Goal: Task Accomplishment & Management: Use online tool/utility

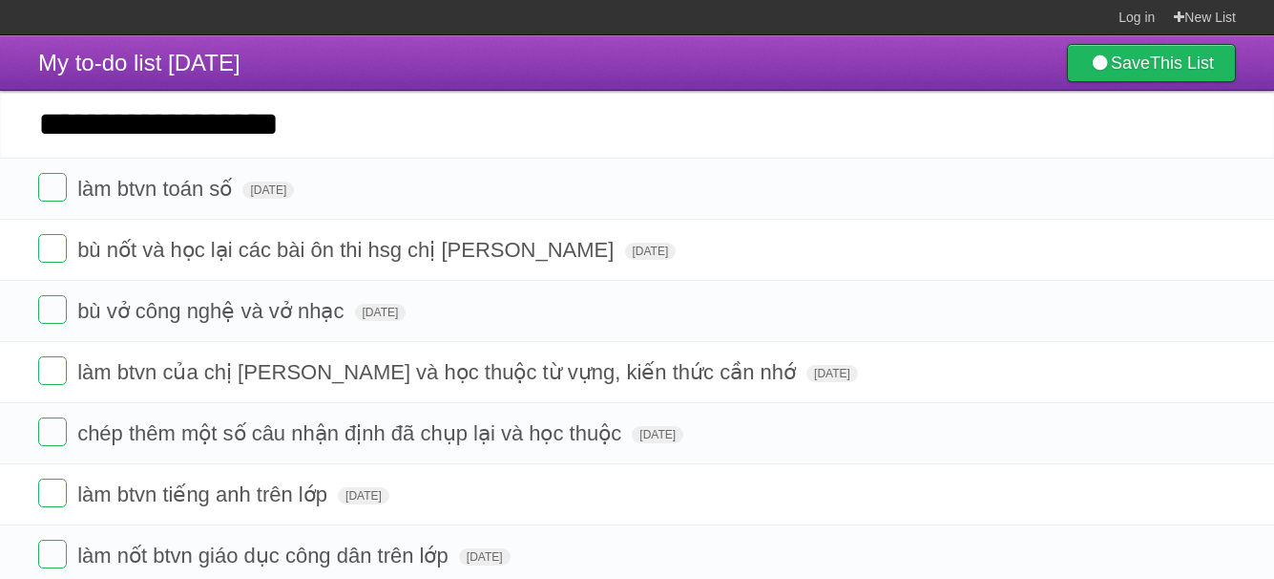
type input "**********"
click input "*********" at bounding box center [0, 0] width 0 height 0
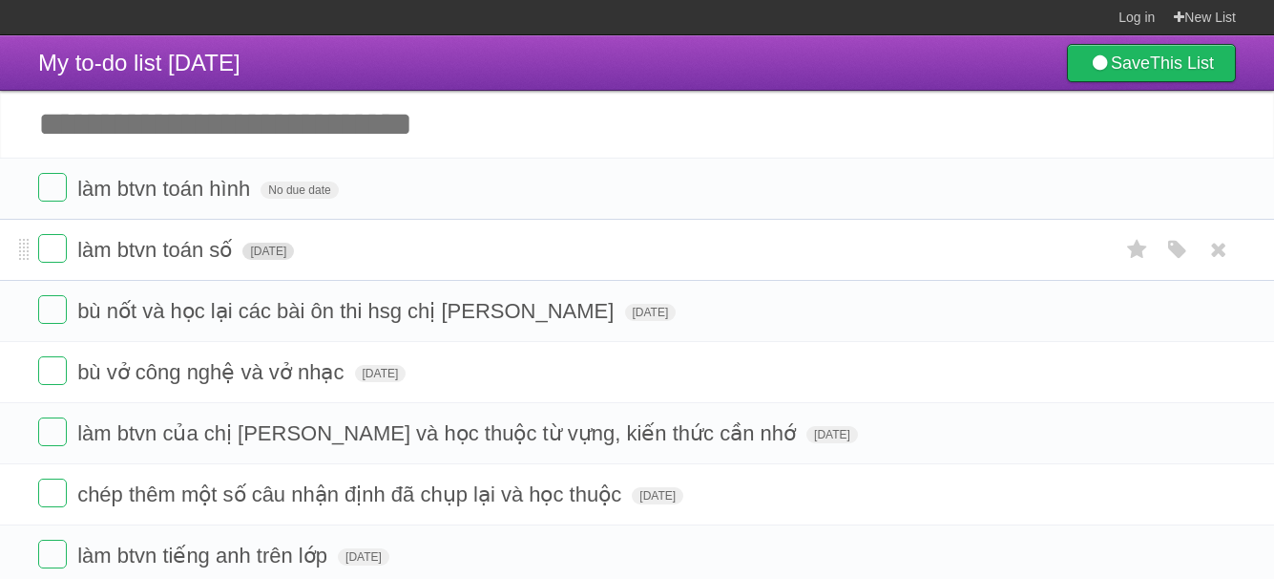
click at [294, 257] on span "[DATE]" at bounding box center [268, 250] width 52 height 17
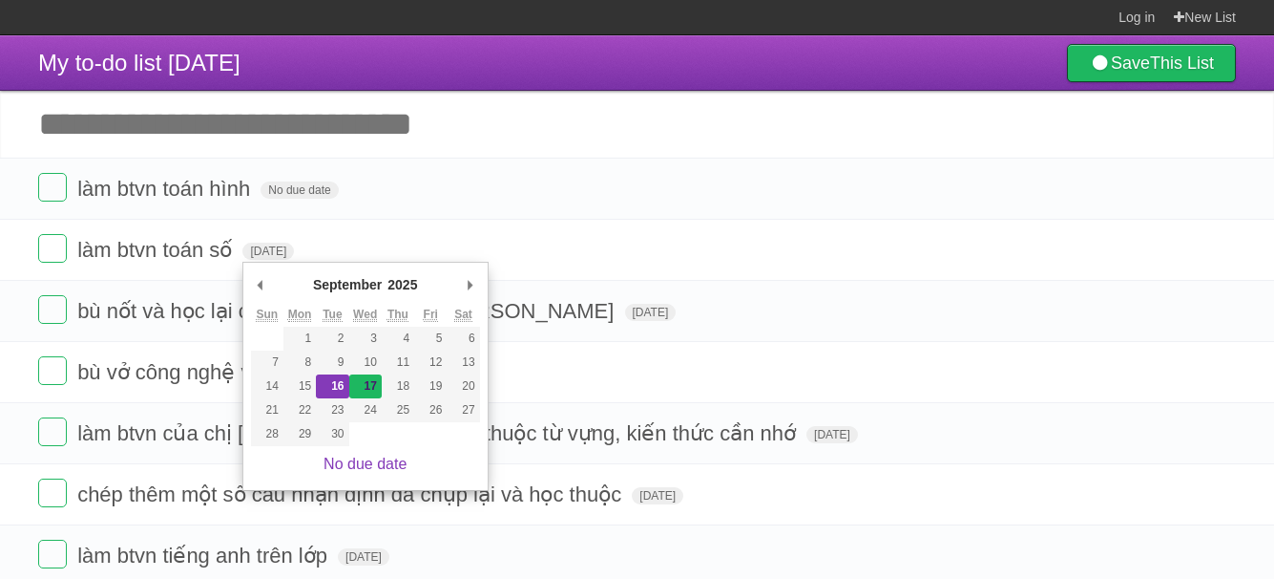
type span "[DATE]"
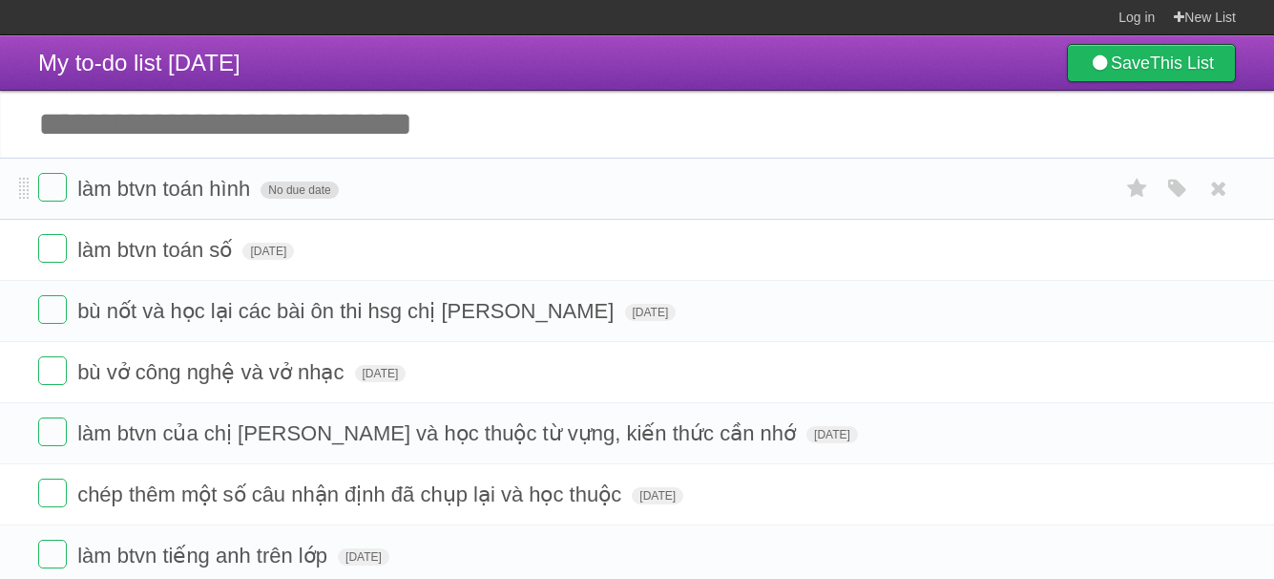
click at [311, 191] on span "No due date" at bounding box center [299, 189] width 77 height 17
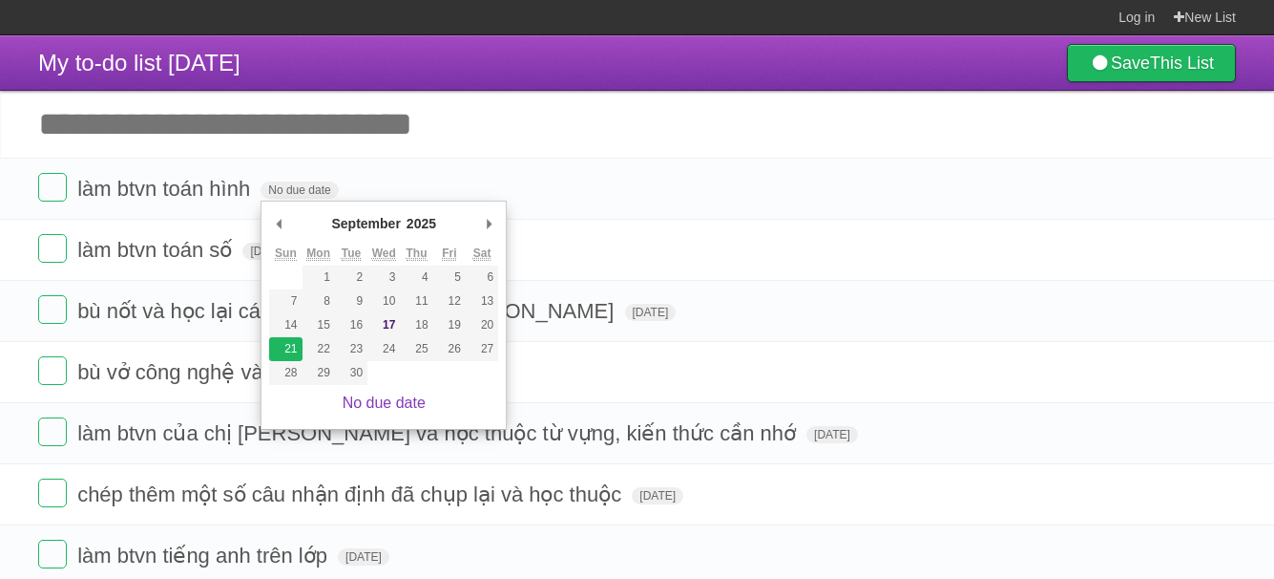
type span "[DATE]"
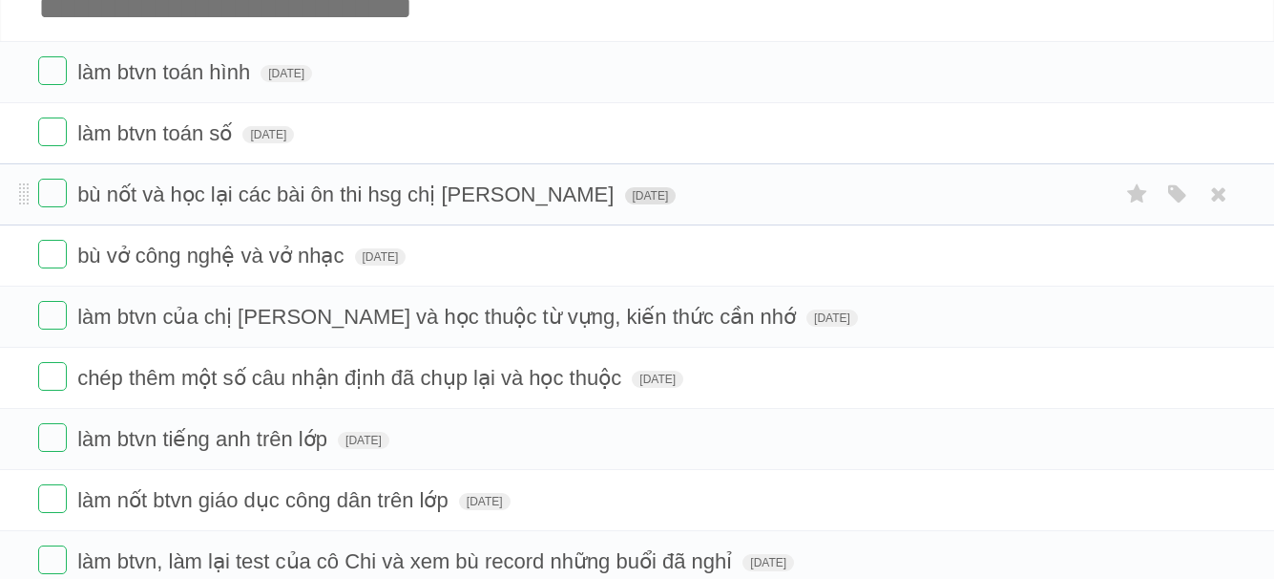
scroll to position [117, 0]
click at [63, 198] on label at bounding box center [52, 192] width 29 height 29
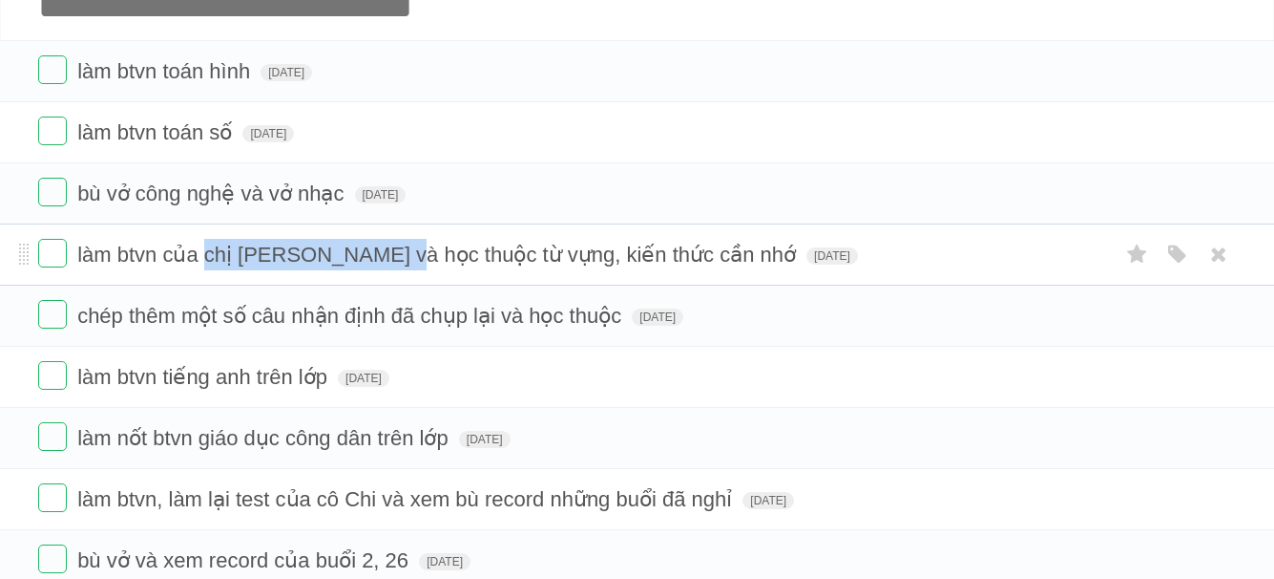
drag, startPoint x: 208, startPoint y: 253, endPoint x: 386, endPoint y: 277, distance: 179.2
click at [382, 277] on li "làm btvn của chị [PERSON_NAME] và học thuộc từ vựng, kiến thức cần nhớ [DATE] W…" at bounding box center [637, 254] width 1274 height 62
click at [386, 276] on li "làm btvn của chị [PERSON_NAME] và học thuộc từ vựng, kiến thức cần nhớ [DATE] W…" at bounding box center [637, 254] width 1274 height 62
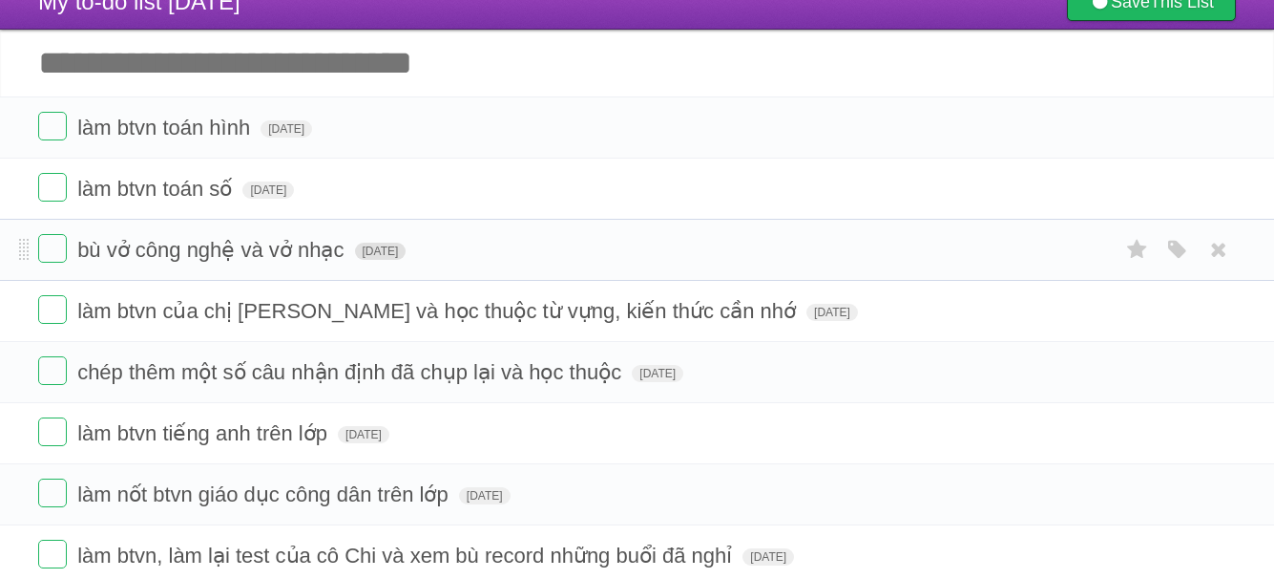
scroll to position [60, 0]
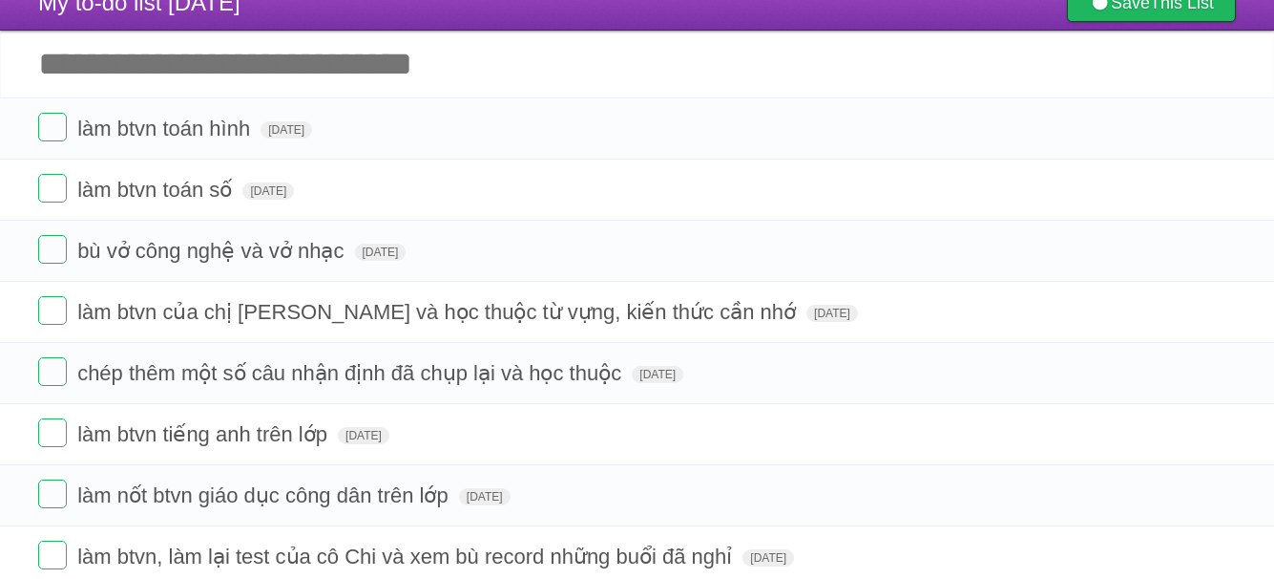
click at [305, 74] on input "Add another task" at bounding box center [637, 64] width 1274 height 67
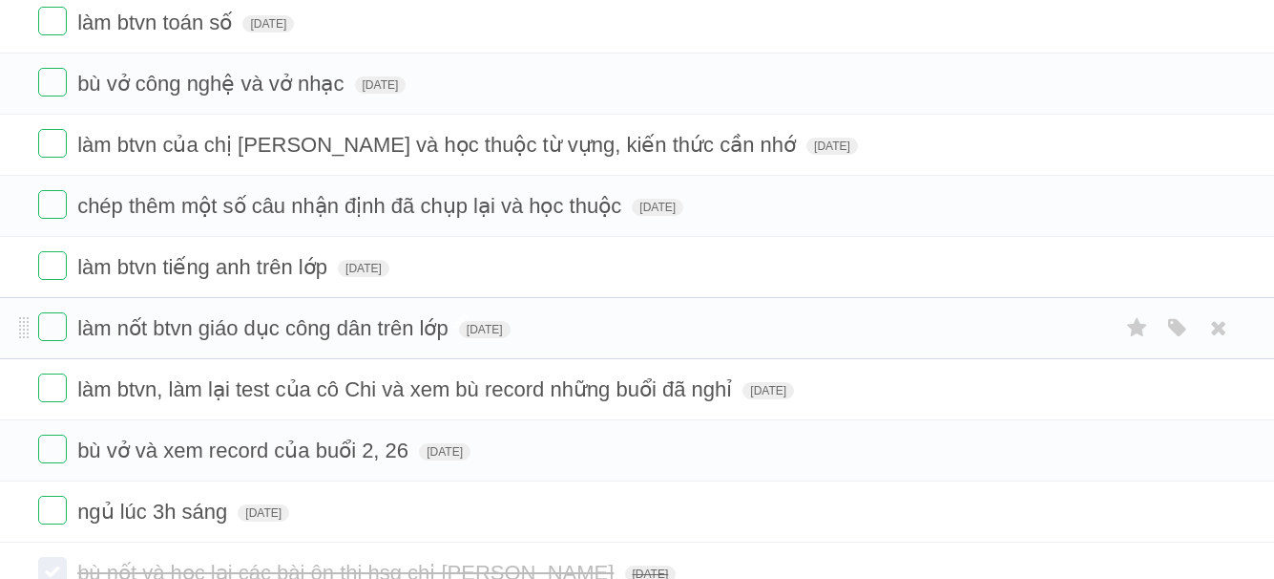
scroll to position [226, 0]
click at [304, 526] on form "ngủ lúc 3h sáng [DATE] White Red Blue Green Purple Orange" at bounding box center [637, 512] width 1198 height 32
click at [289, 518] on span "[DATE]" at bounding box center [264, 513] width 52 height 17
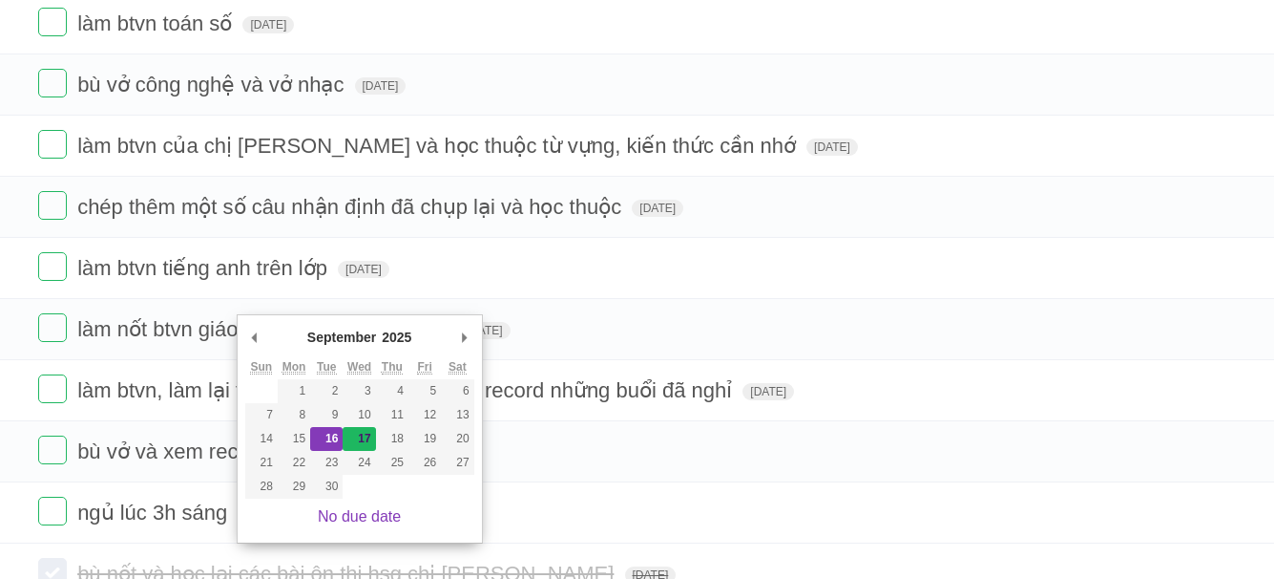
type span "[DATE]"
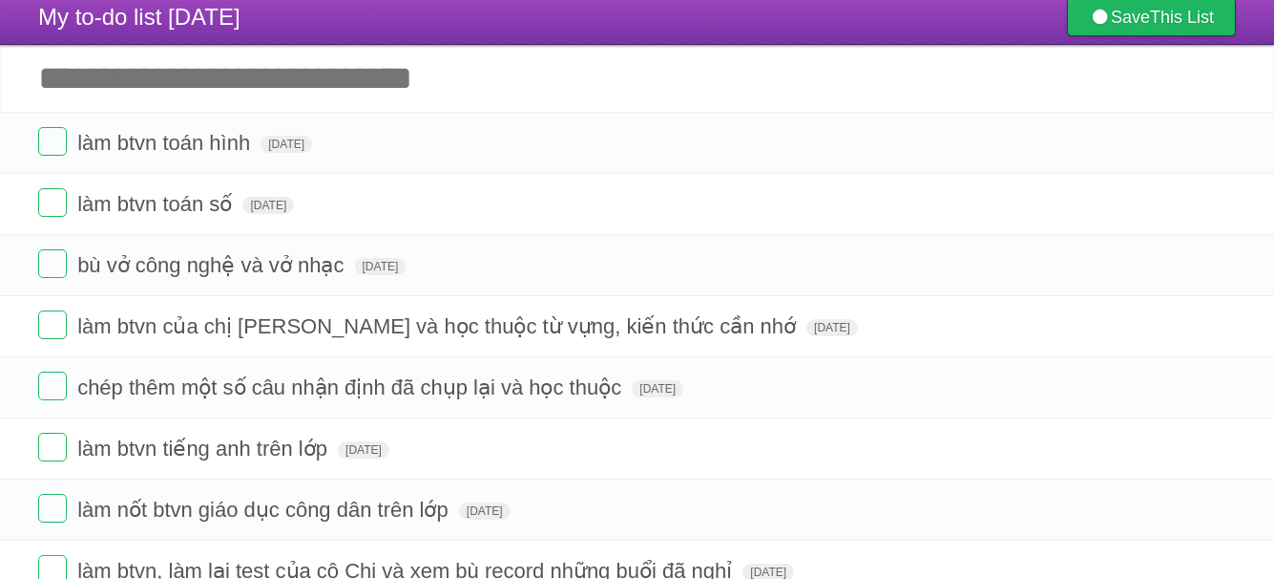
scroll to position [43, 0]
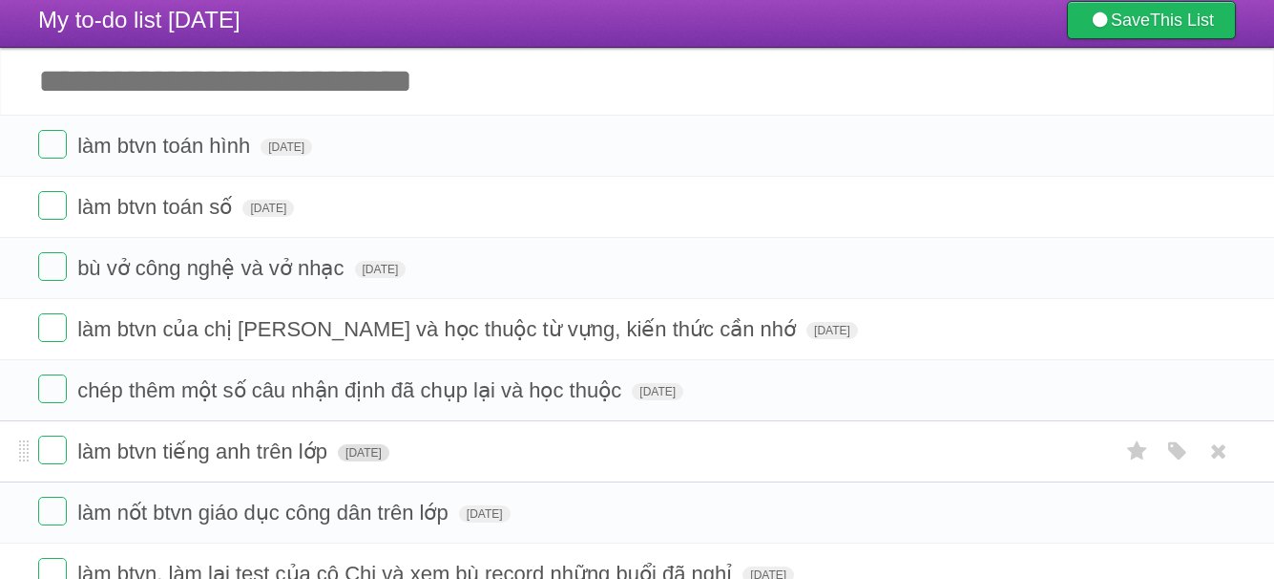
click at [389, 460] on span "[DATE]" at bounding box center [364, 452] width 52 height 17
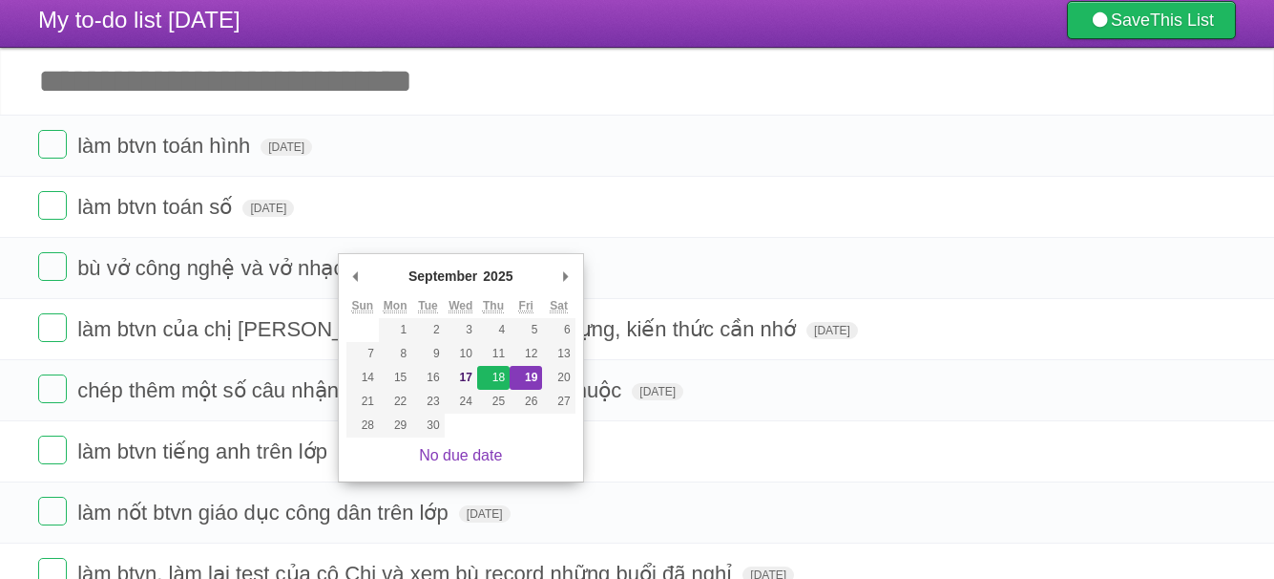
type span "[DATE]"
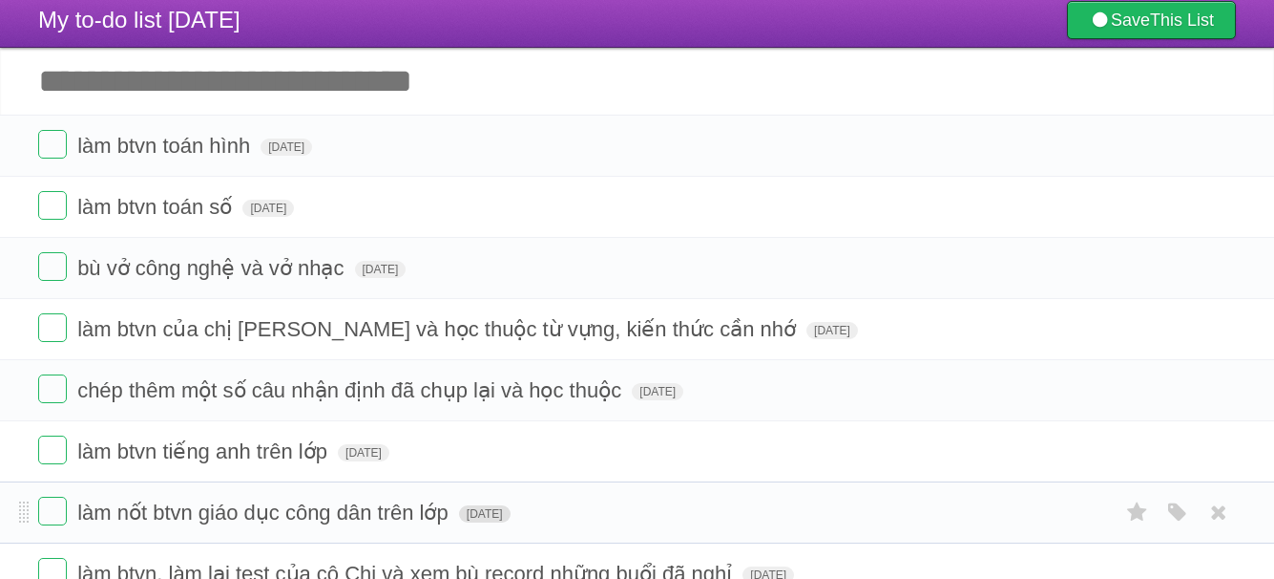
click at [498, 511] on span "[DATE]" at bounding box center [485, 513] width 52 height 17
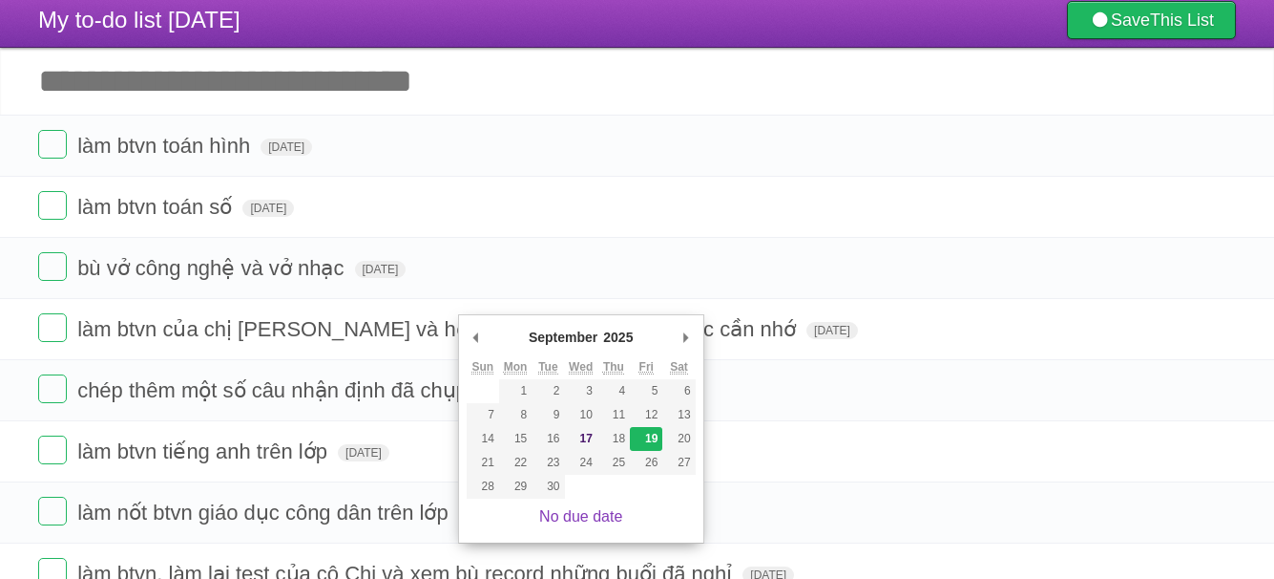
type span "[DATE]"
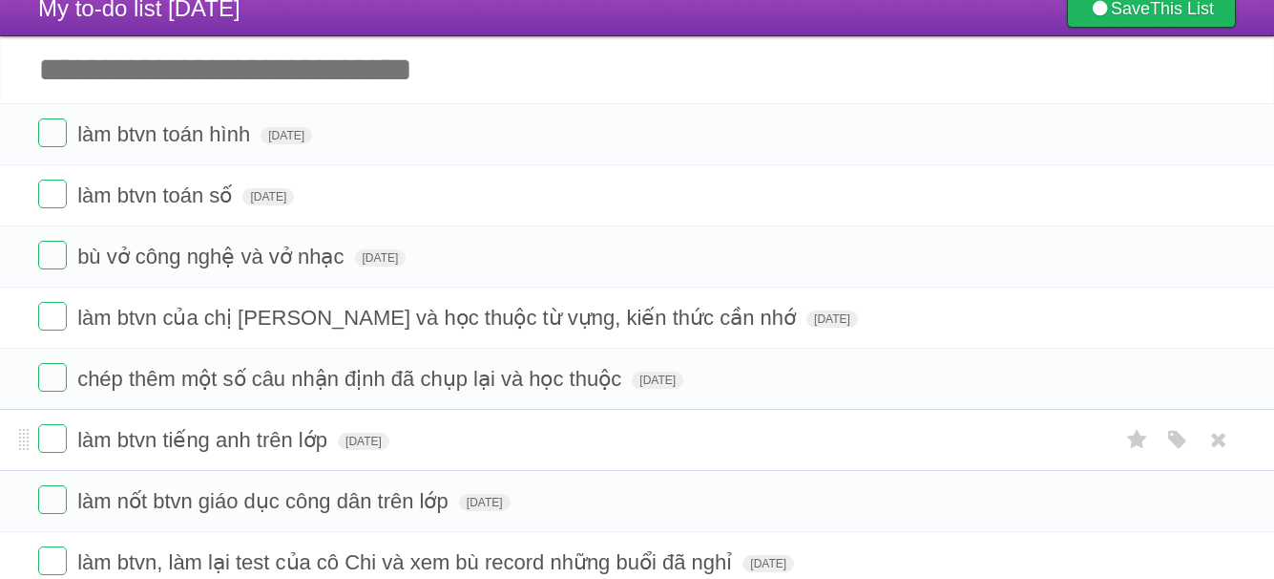
scroll to position [56, 0]
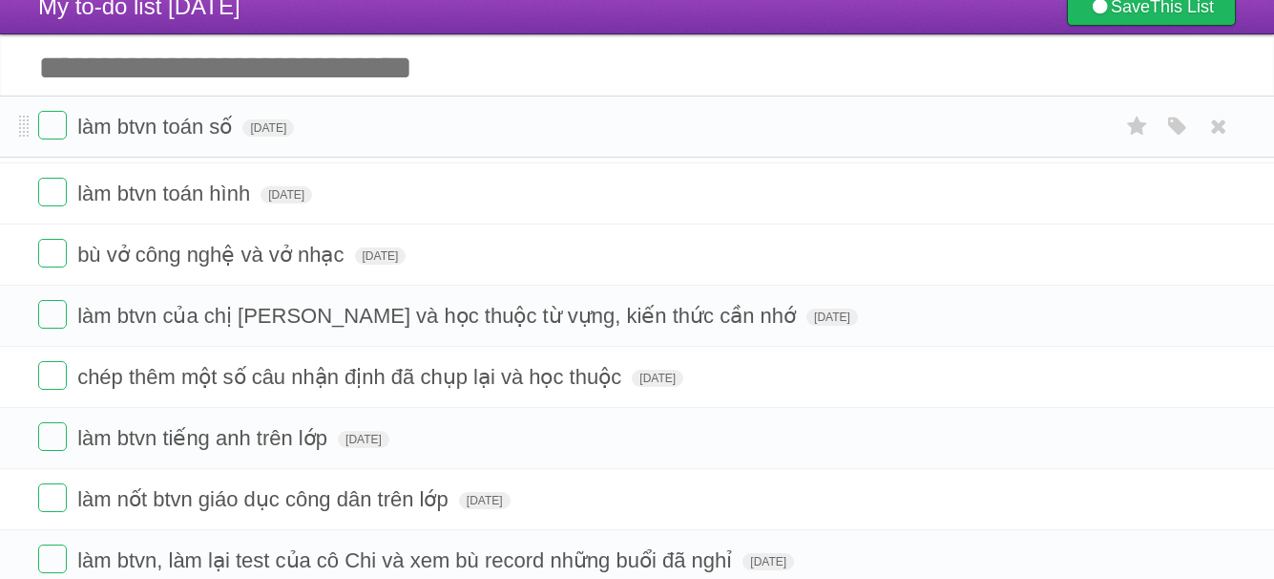
drag, startPoint x: 21, startPoint y: 200, endPoint x: 32, endPoint y: 132, distance: 69.5
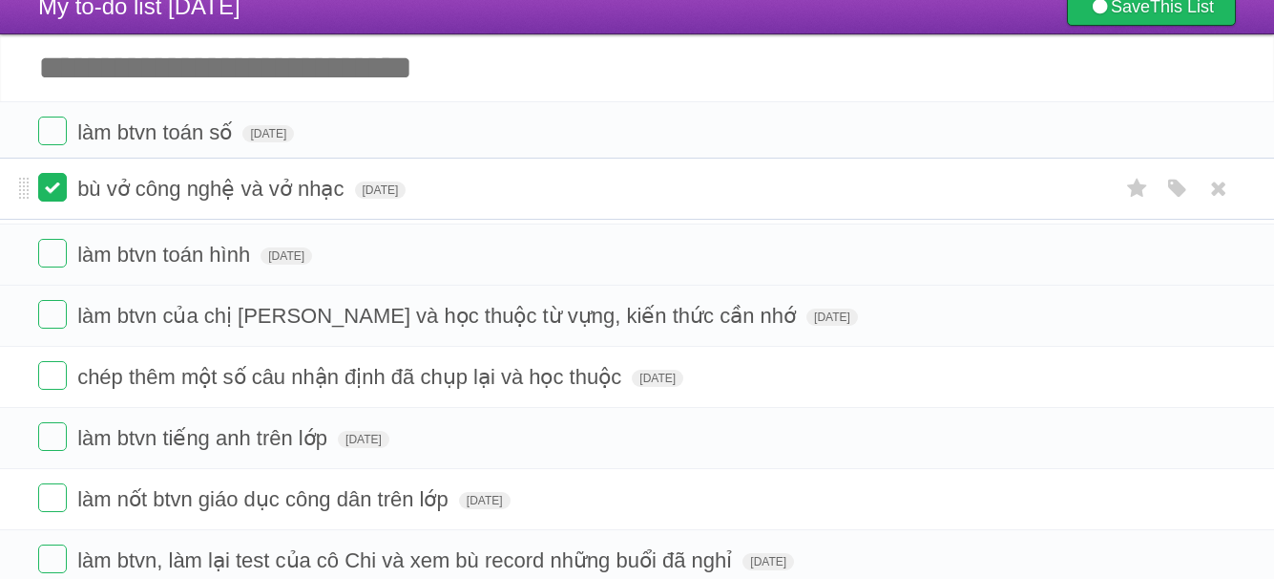
drag, startPoint x: 24, startPoint y: 259, endPoint x: 38, endPoint y: 191, distance: 69.3
click at [70, 72] on input "Add another task" at bounding box center [637, 67] width 1274 height 67
click at [453, 187] on form "bù vở công nghệ và vở nhạc [DATE] White Red Blue Green Purple Orange" at bounding box center [637, 194] width 1198 height 32
click at [407, 190] on span "[DATE]" at bounding box center [381, 194] width 52 height 17
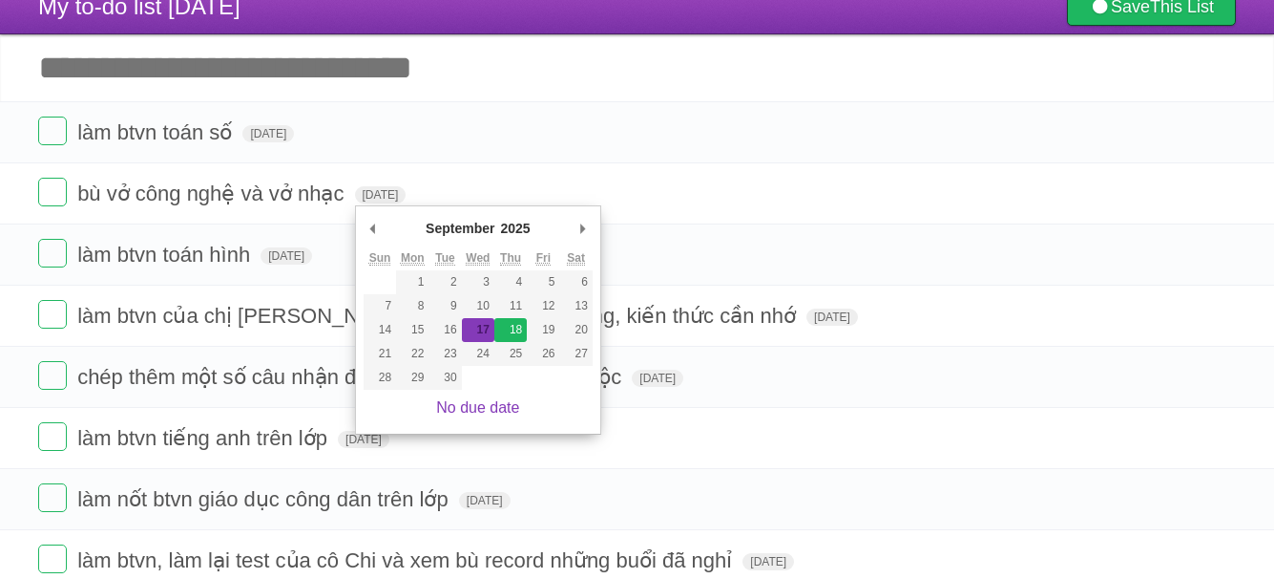
type span "[DATE]"
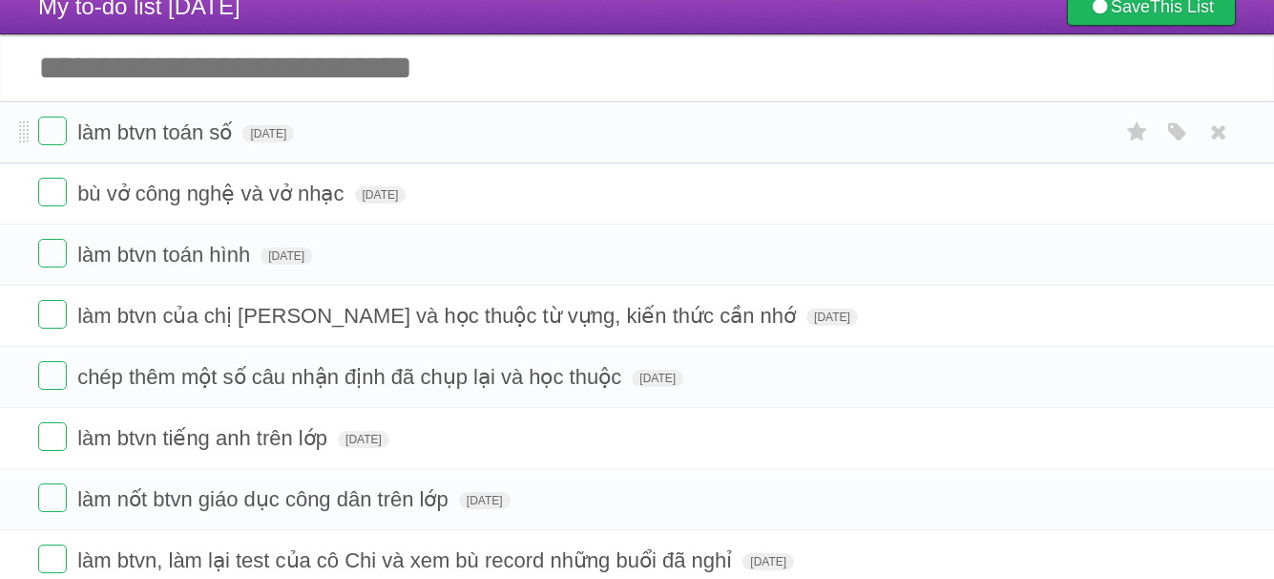
click at [229, 103] on li "làm btvn toán số [DATE] White Red Blue Green Purple Orange" at bounding box center [637, 132] width 1274 height 62
click at [219, 71] on input "Add another task" at bounding box center [637, 67] width 1274 height 67
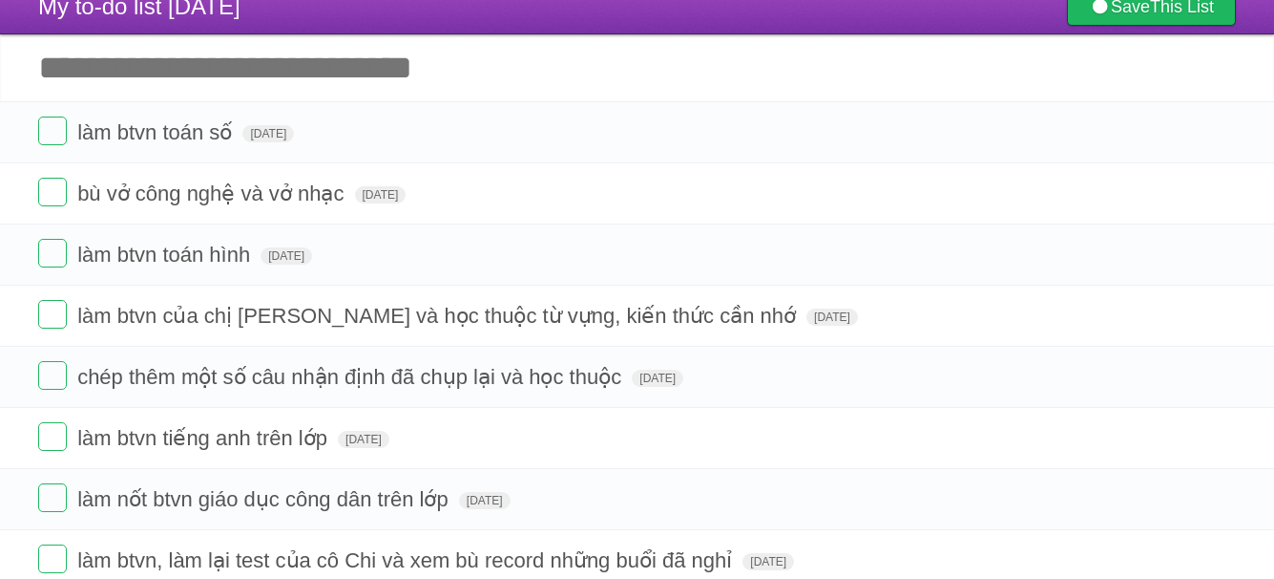
click at [219, 71] on input "Add another task" at bounding box center [637, 67] width 1274 height 67
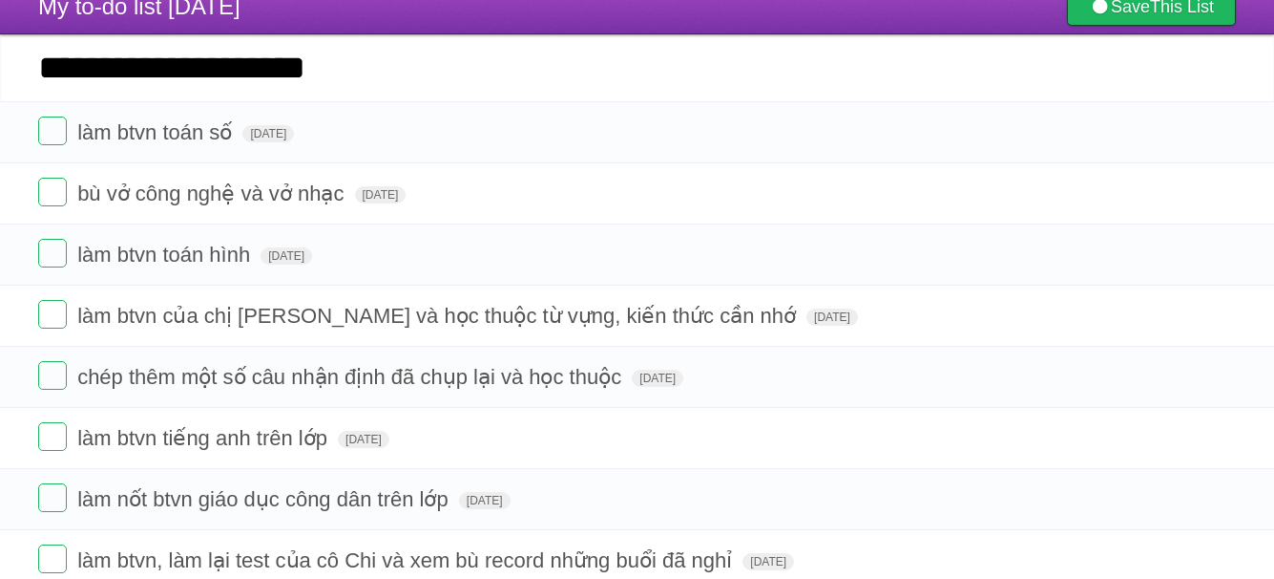
type input "**********"
click input "*********" at bounding box center [0, 0] width 0 height 0
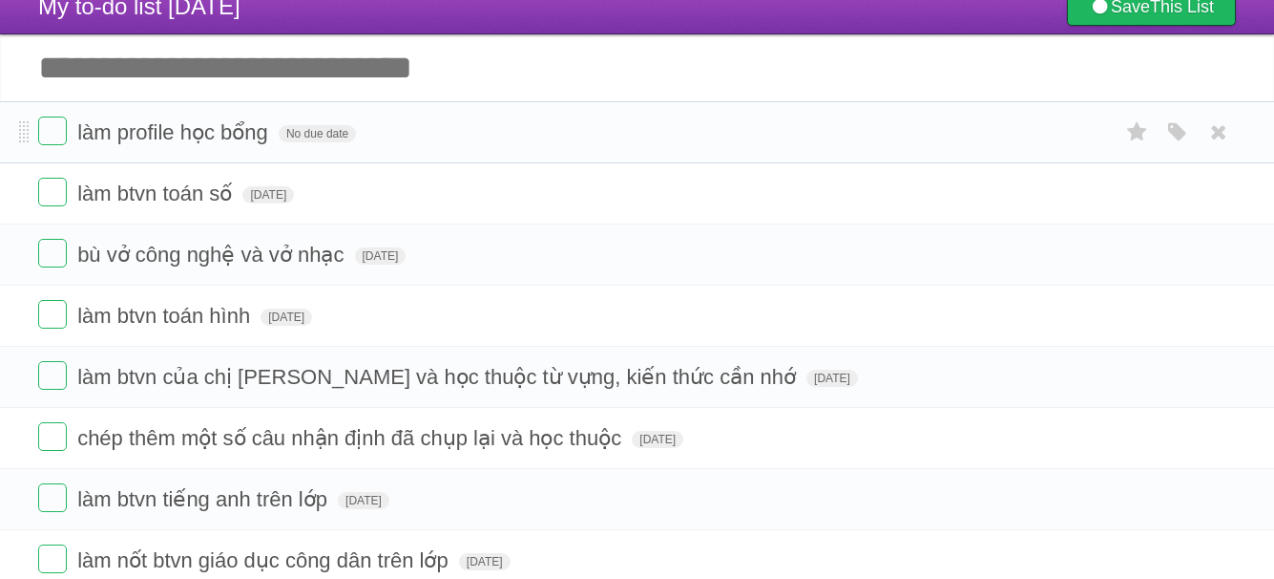
click at [319, 146] on form "làm profile học bổng No due date White Red Blue Green Purple Orange" at bounding box center [637, 132] width 1198 height 32
click at [316, 140] on span "No due date" at bounding box center [317, 133] width 77 height 17
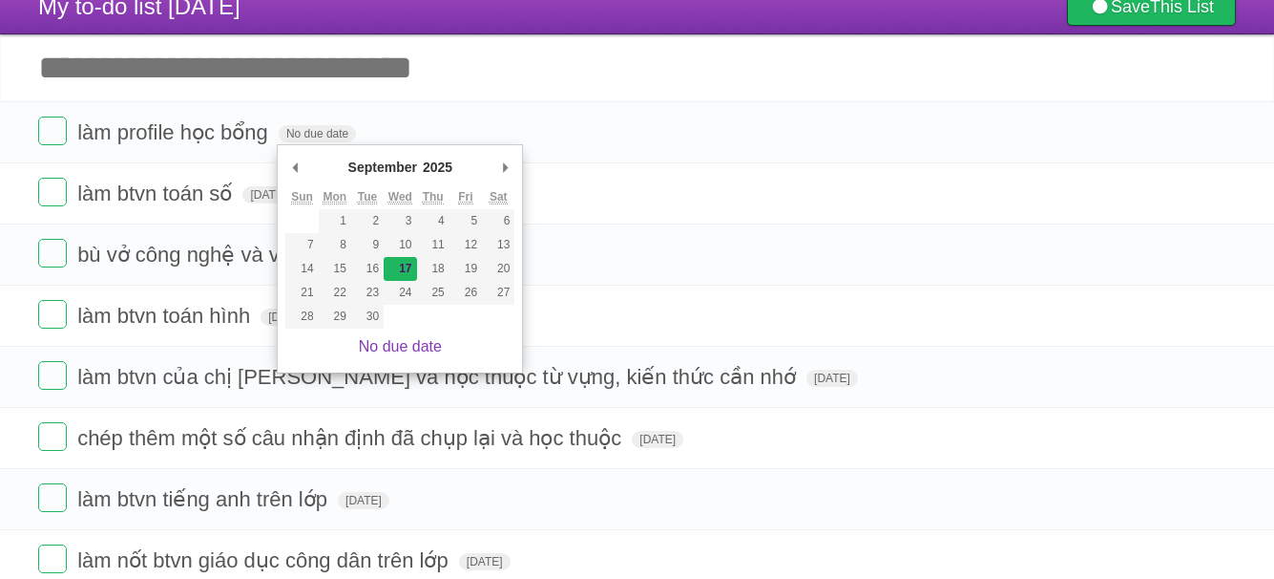
type span "[DATE]"
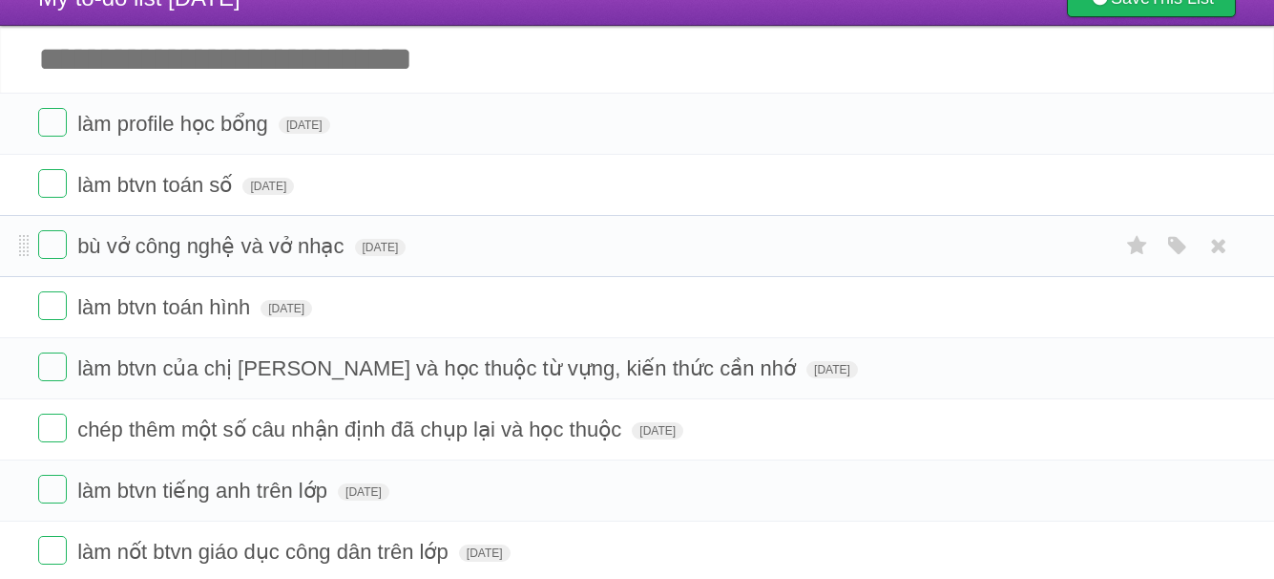
scroll to position [66, 0]
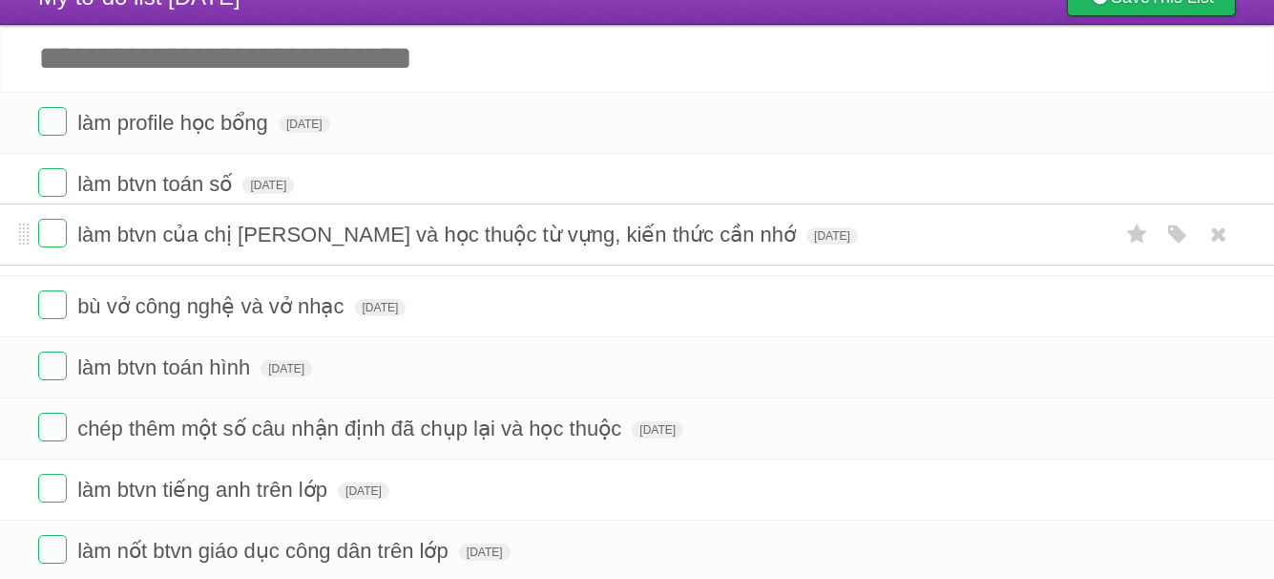
drag, startPoint x: 21, startPoint y: 375, endPoint x: 17, endPoint y: 244, distance: 130.8
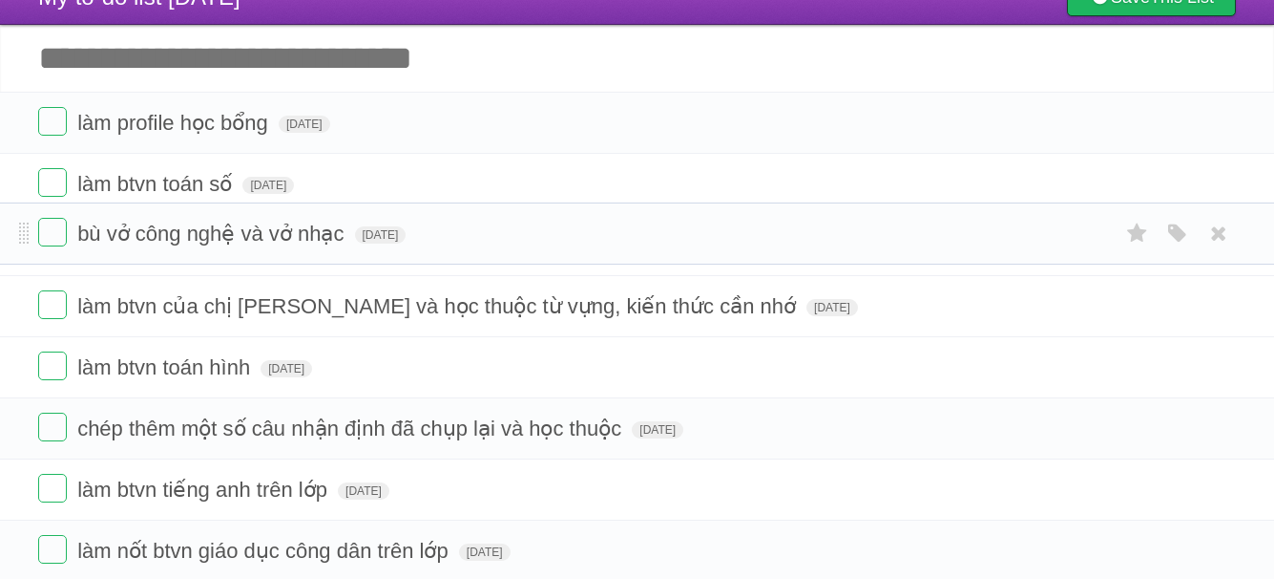
drag, startPoint x: 28, startPoint y: 311, endPoint x: 35, endPoint y: 237, distance: 74.9
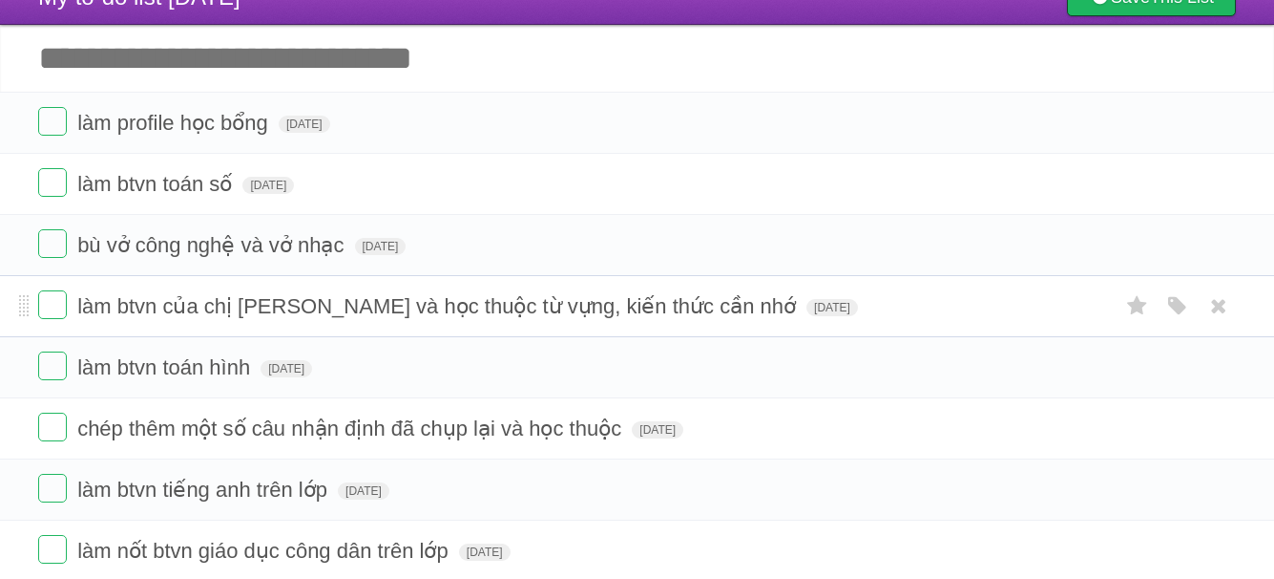
click at [746, 296] on form "làm btvn của chị [PERSON_NAME] và học thuộc từ vựng, kiến thức cần nhớ [DATE] W…" at bounding box center [637, 306] width 1198 height 32
click at [807, 302] on span "[DATE]" at bounding box center [833, 307] width 52 height 17
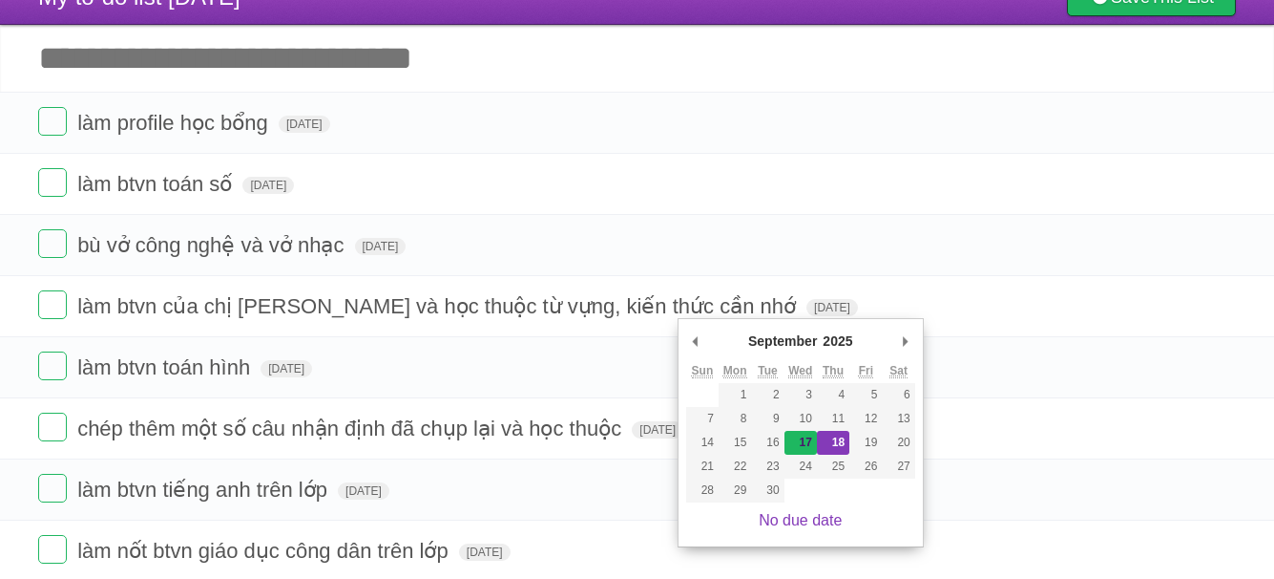
type span "[DATE]"
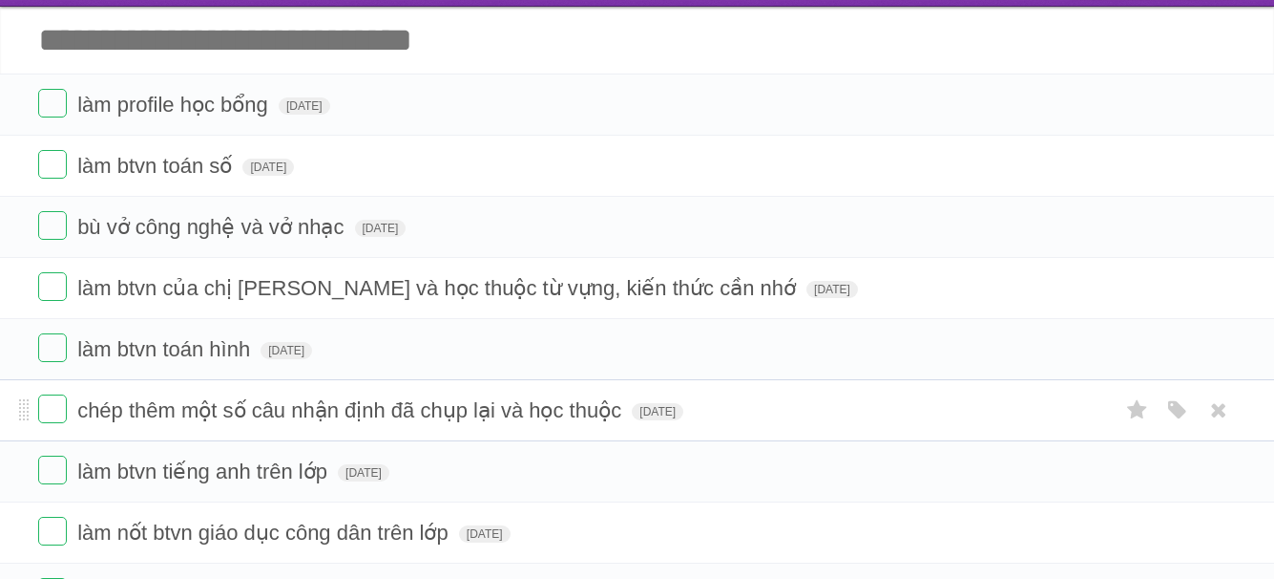
scroll to position [88, 0]
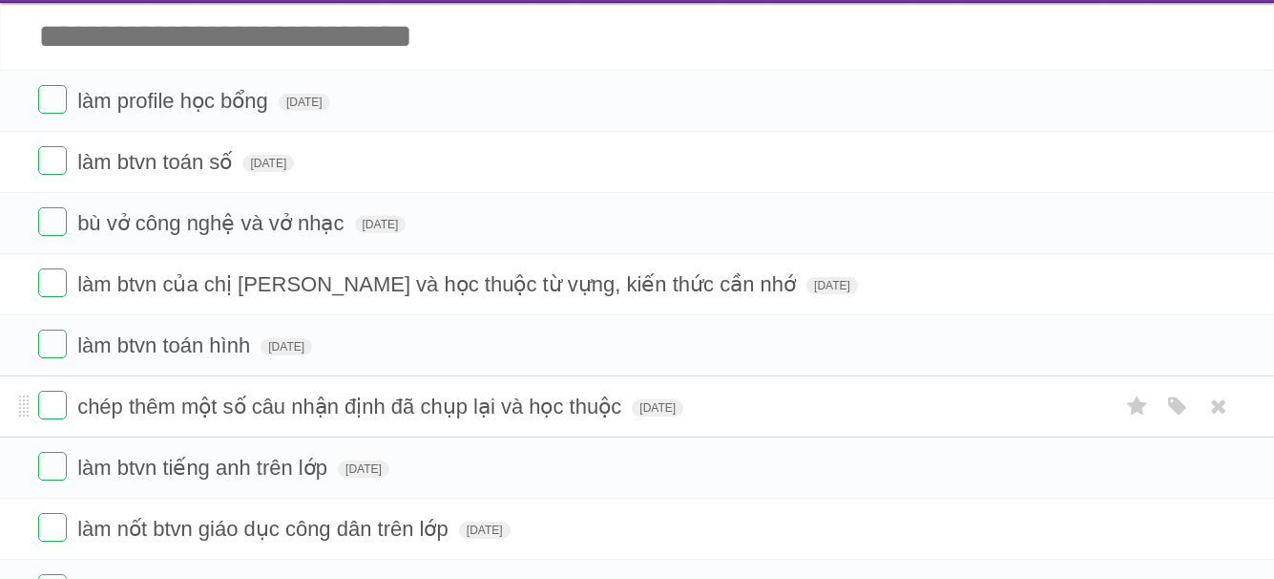
drag, startPoint x: 18, startPoint y: 410, endPoint x: 23, endPoint y: 385, distance: 25.3
click at [23, 385] on li "chép thêm một số câu nhận định đã chụp lại và học thuộc [DATE] White Red Blue G…" at bounding box center [637, 406] width 1274 height 62
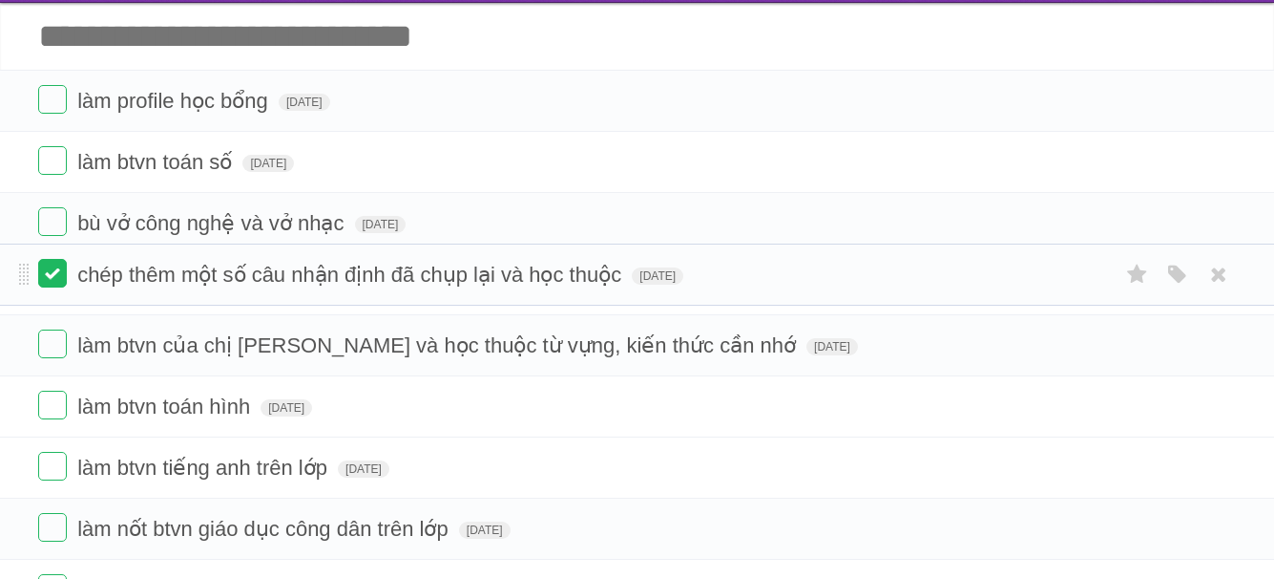
drag, startPoint x: 22, startPoint y: 402, endPoint x: 41, endPoint y: 269, distance: 134.1
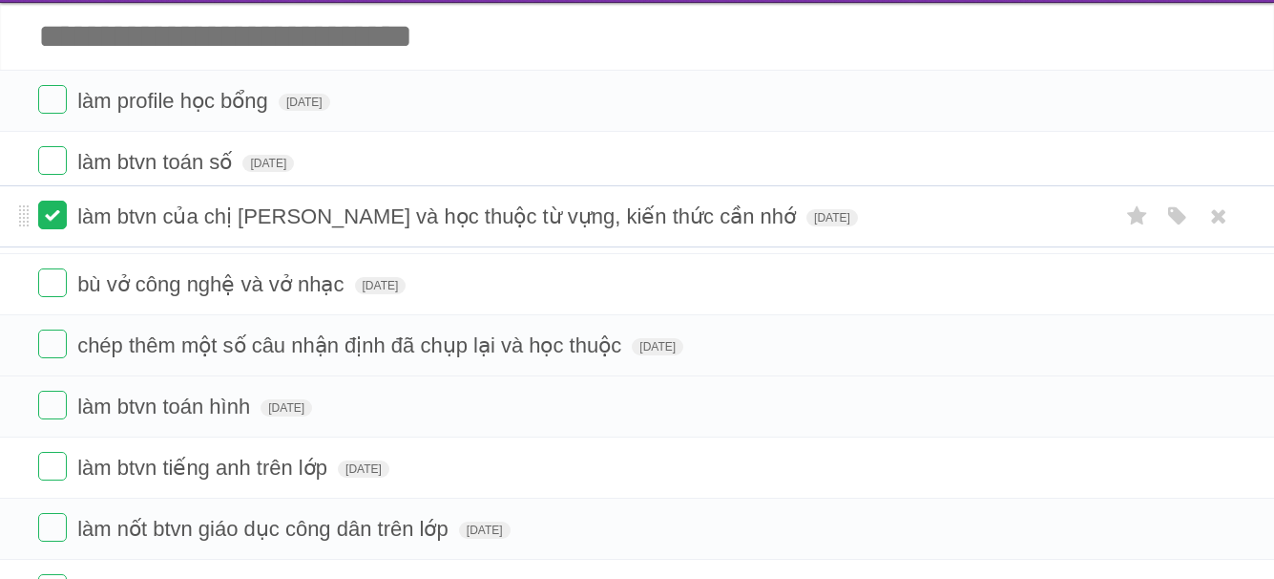
drag, startPoint x: 27, startPoint y: 349, endPoint x: 57, endPoint y: 219, distance: 134.3
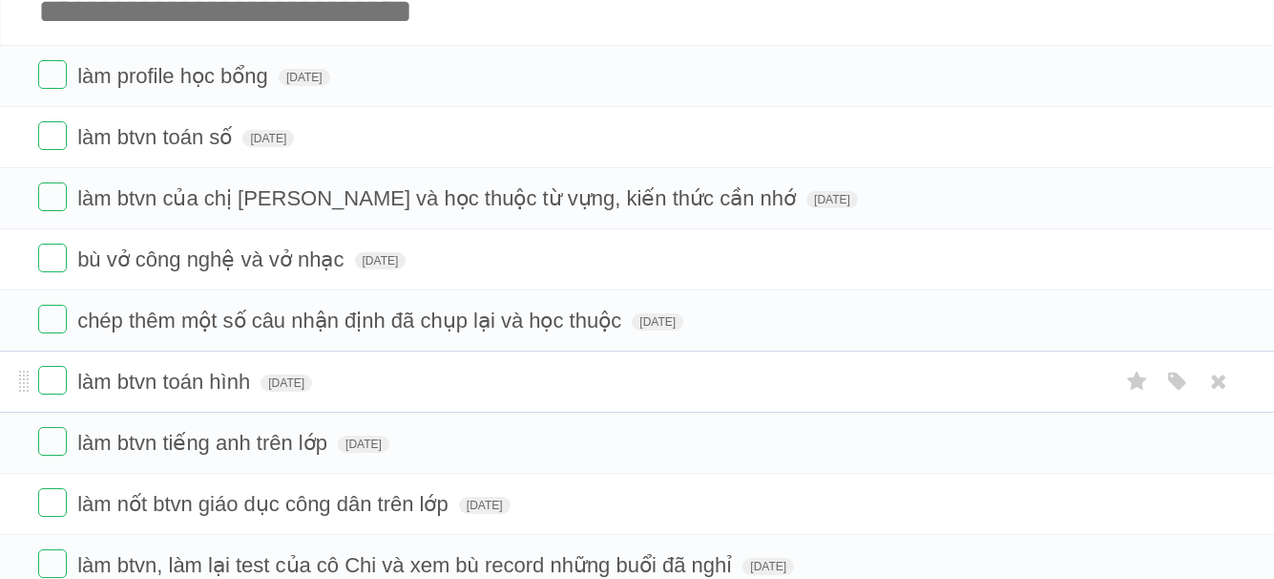
scroll to position [114, 0]
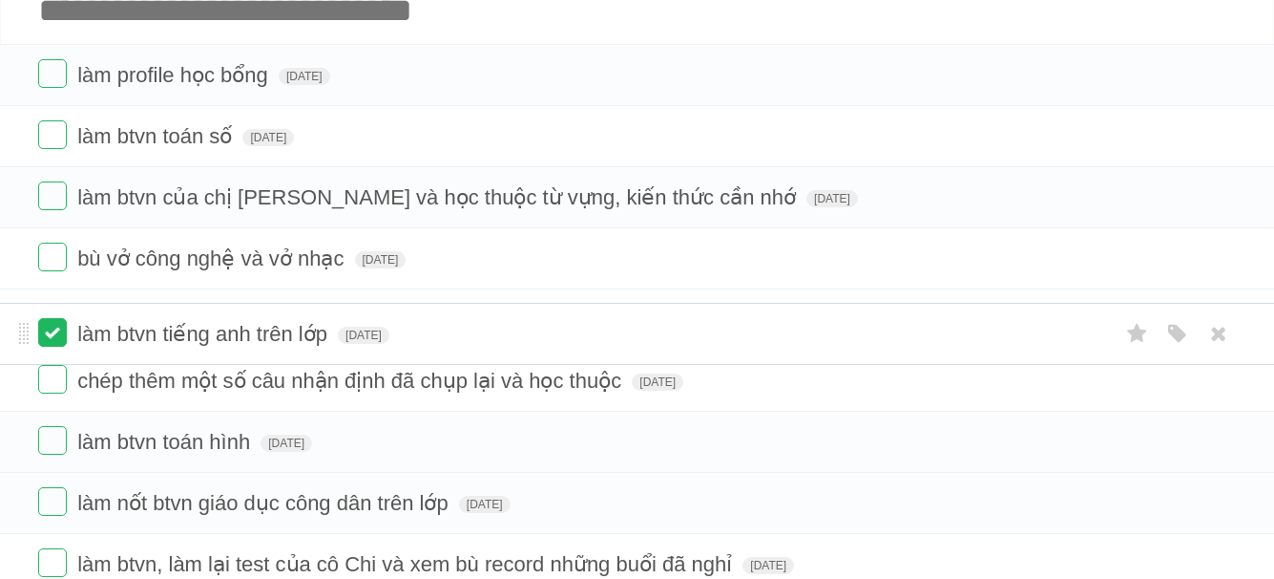
drag, startPoint x: 19, startPoint y: 444, endPoint x: 51, endPoint y: 334, distance: 114.2
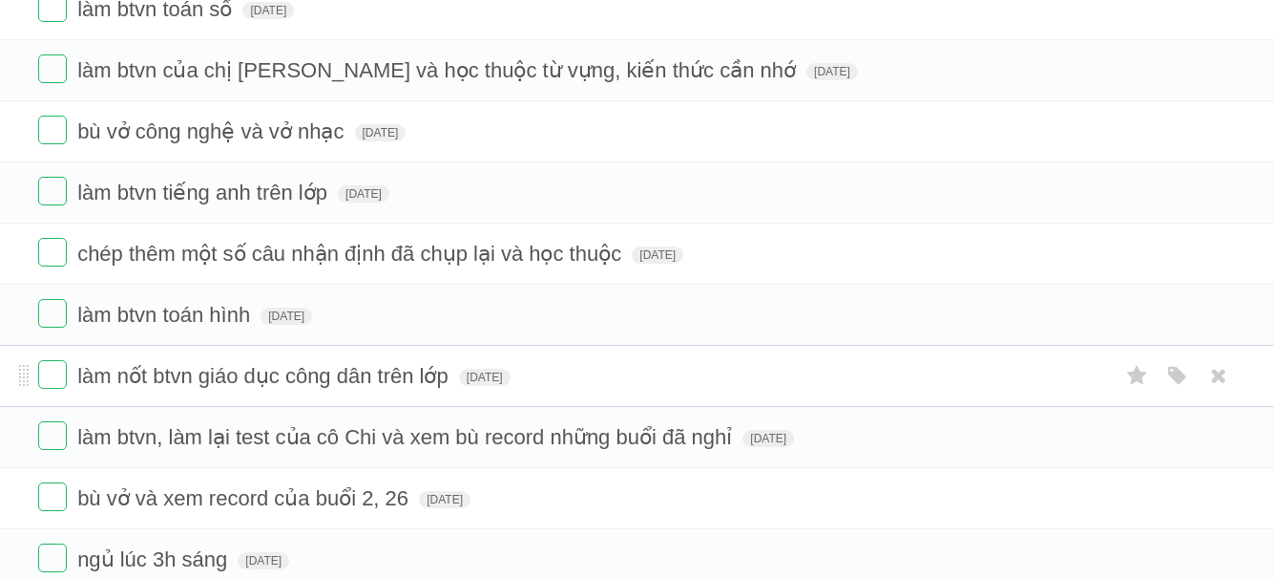
scroll to position [242, 0]
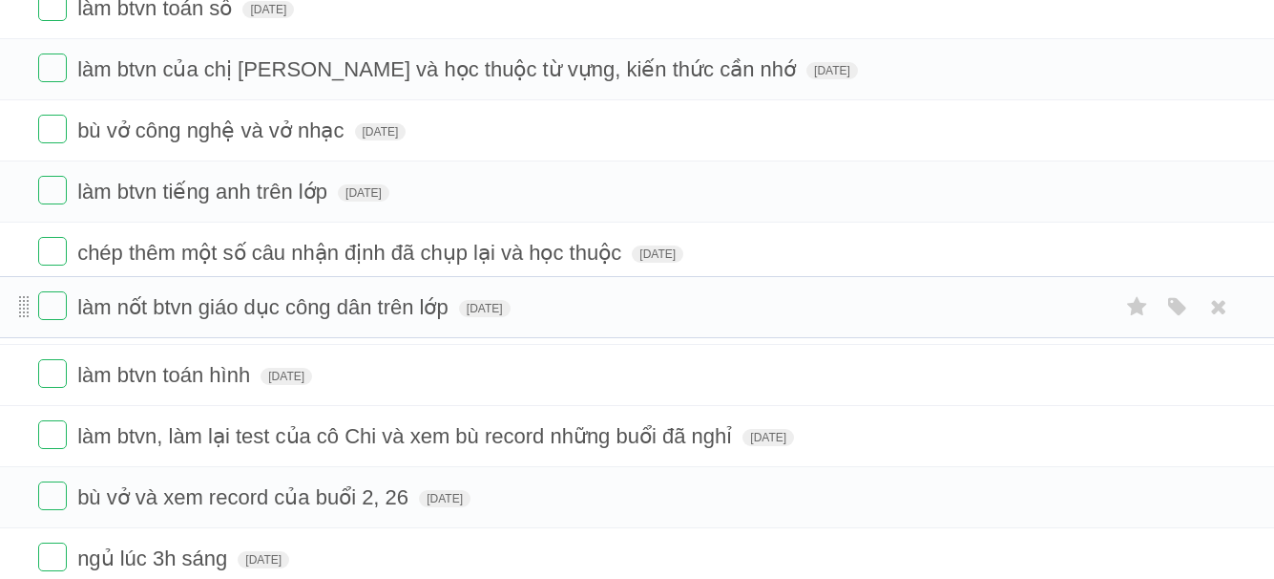
drag, startPoint x: 22, startPoint y: 372, endPoint x: 27, endPoint y: 307, distance: 65.1
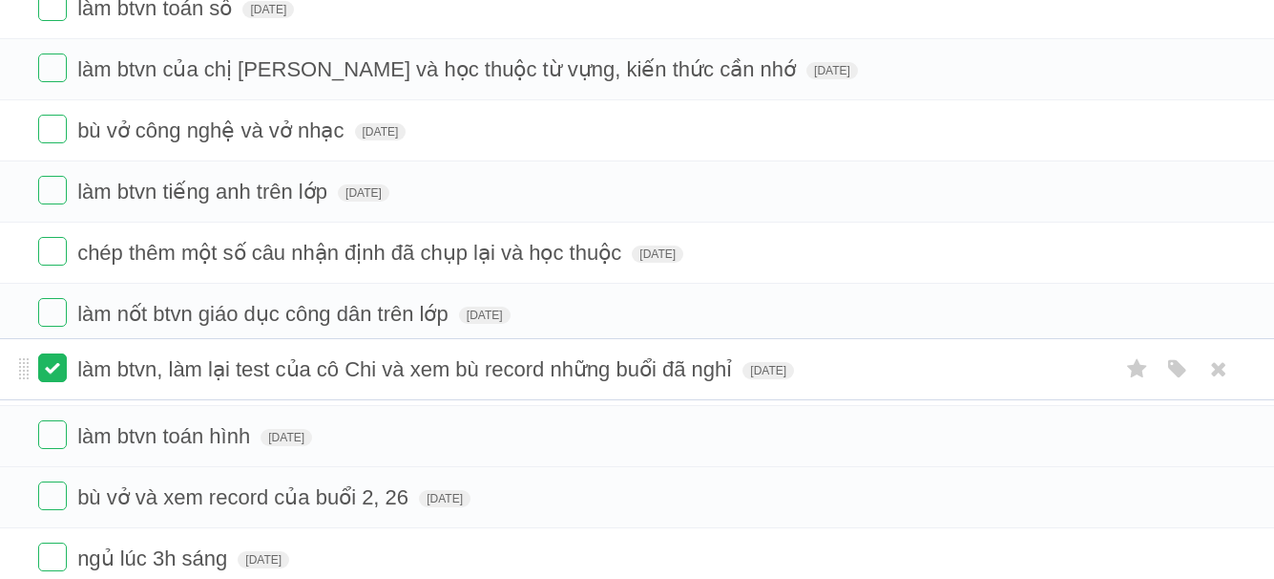
drag, startPoint x: 31, startPoint y: 422, endPoint x: 62, endPoint y: 371, distance: 59.6
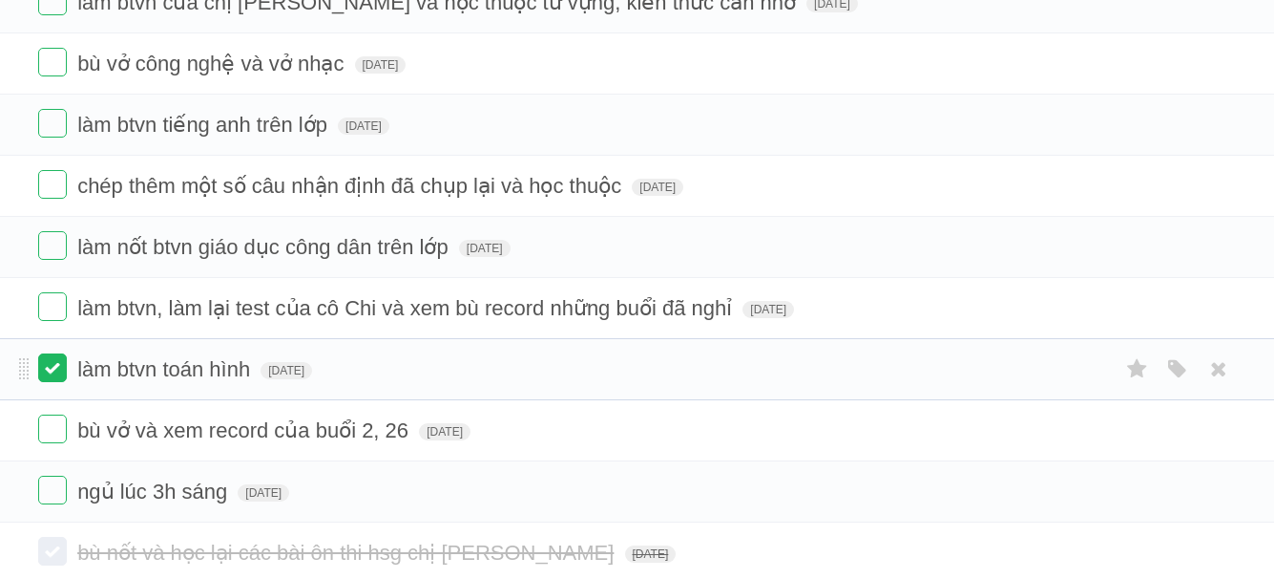
scroll to position [309, 0]
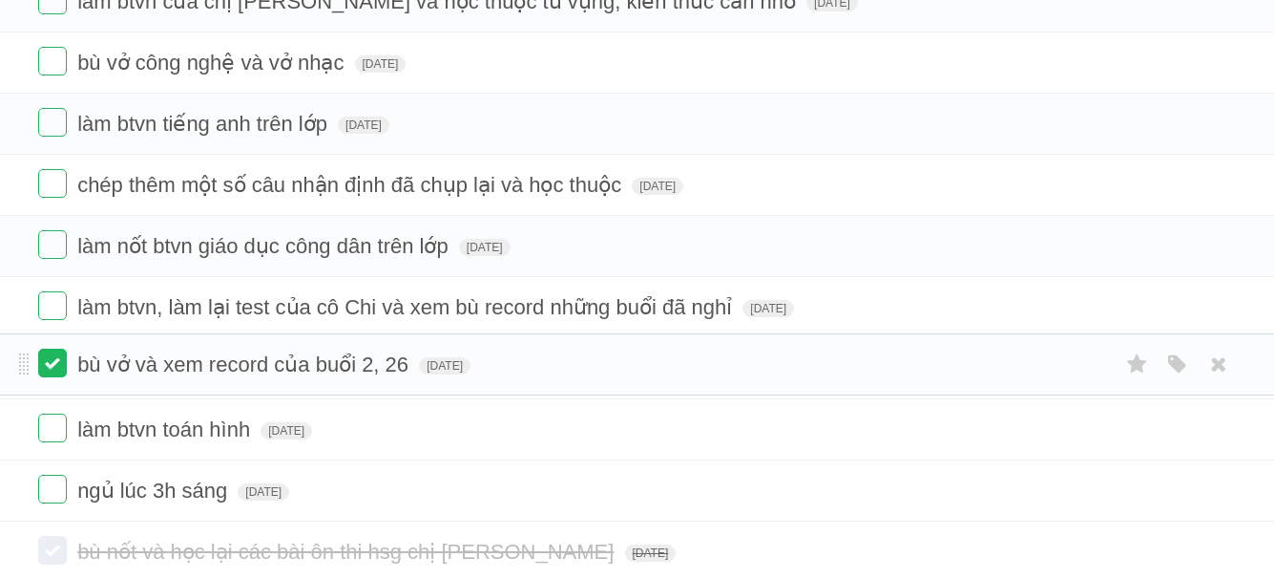
drag, startPoint x: 20, startPoint y: 429, endPoint x: 41, endPoint y: 362, distance: 70.0
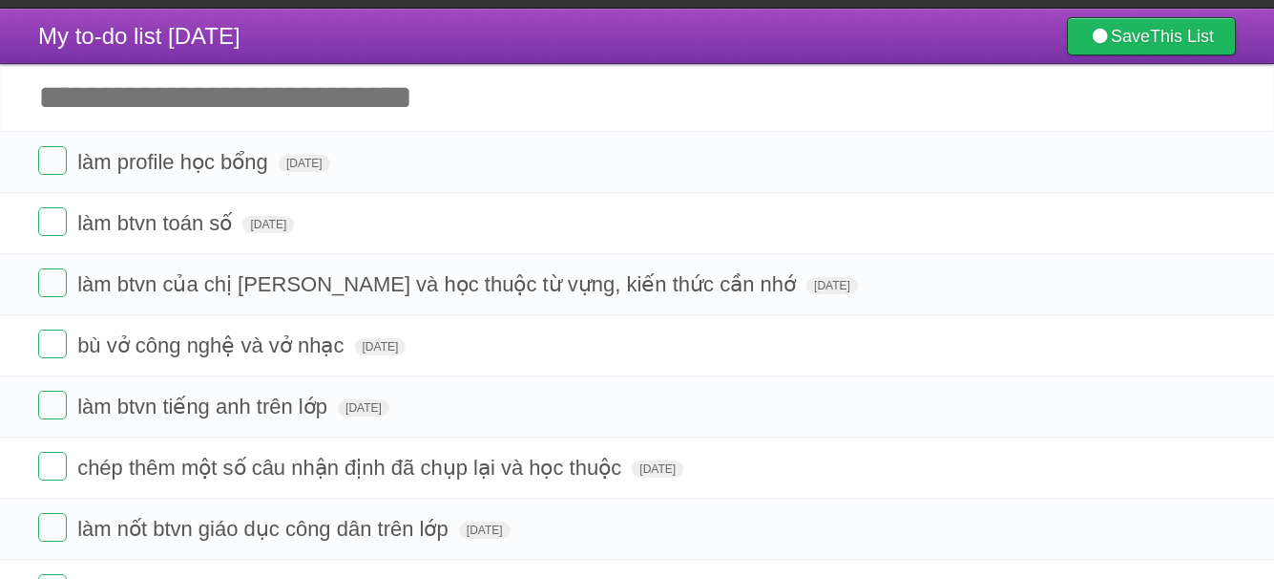
scroll to position [0, 0]
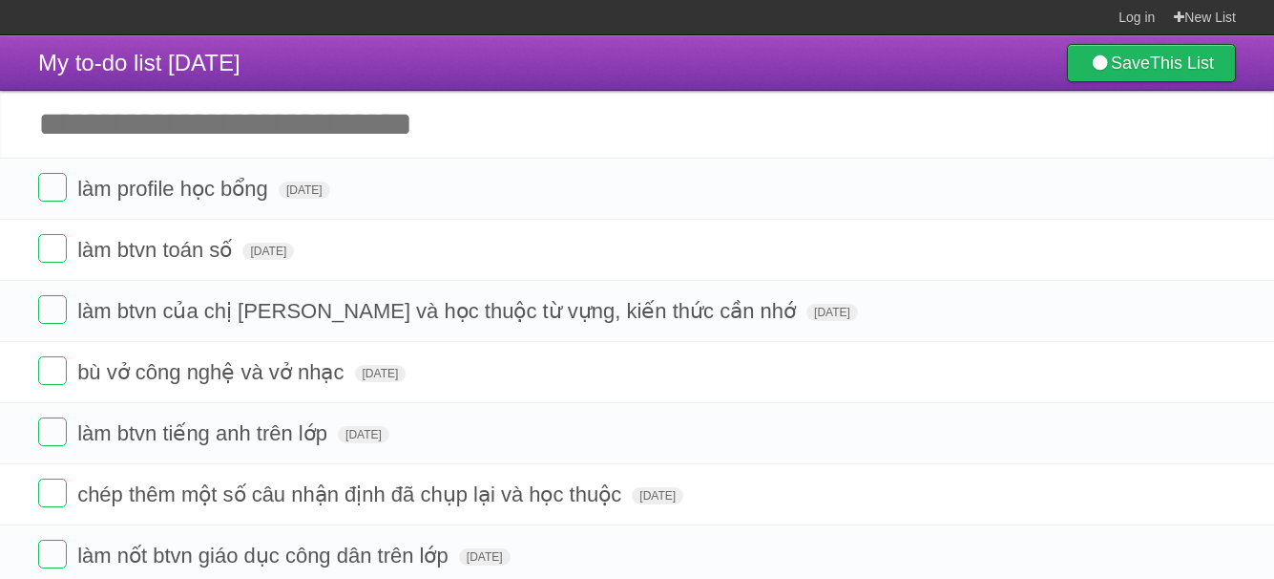
click at [258, 142] on input "Add another task" at bounding box center [637, 124] width 1274 height 67
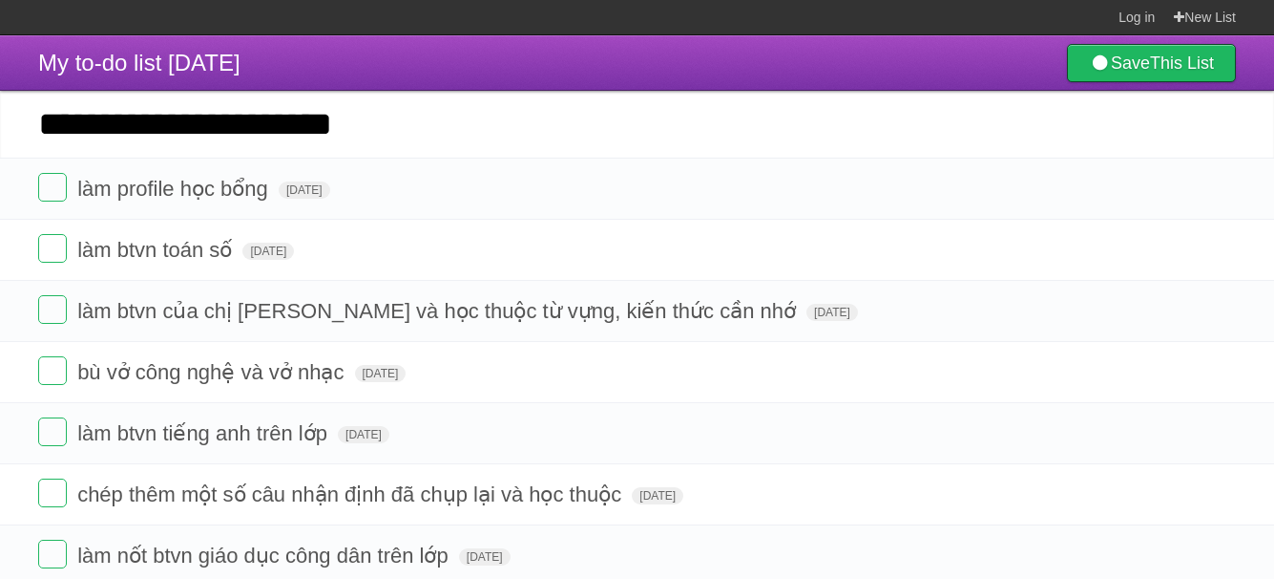
type input "**********"
click input "*********" at bounding box center [0, 0] width 0 height 0
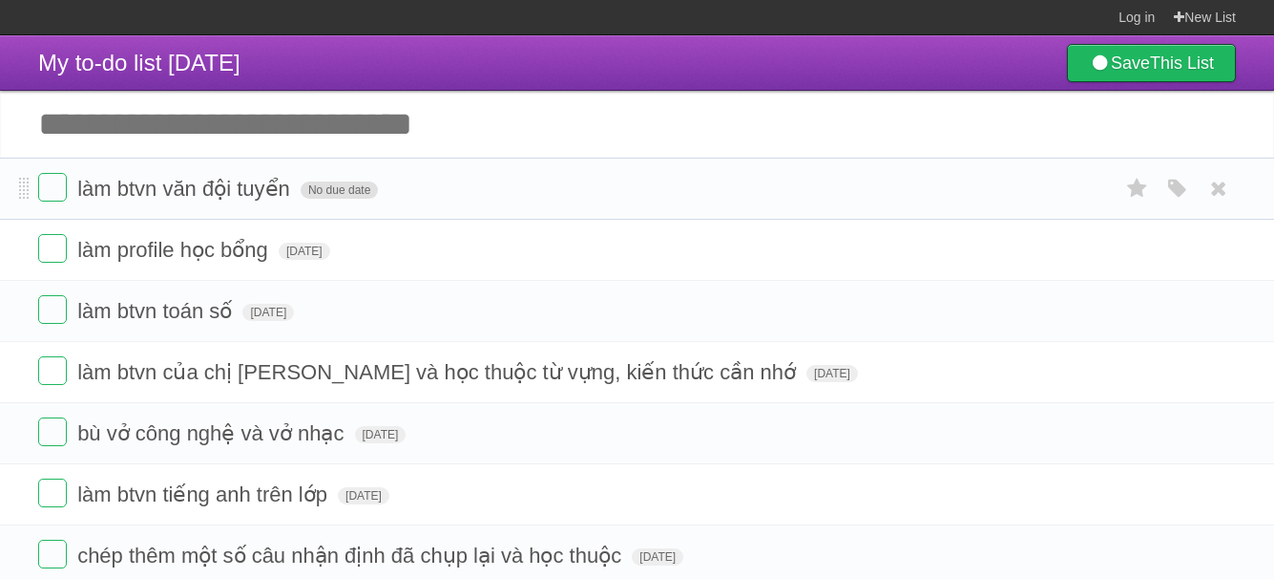
click at [327, 194] on span "No due date" at bounding box center [339, 189] width 77 height 17
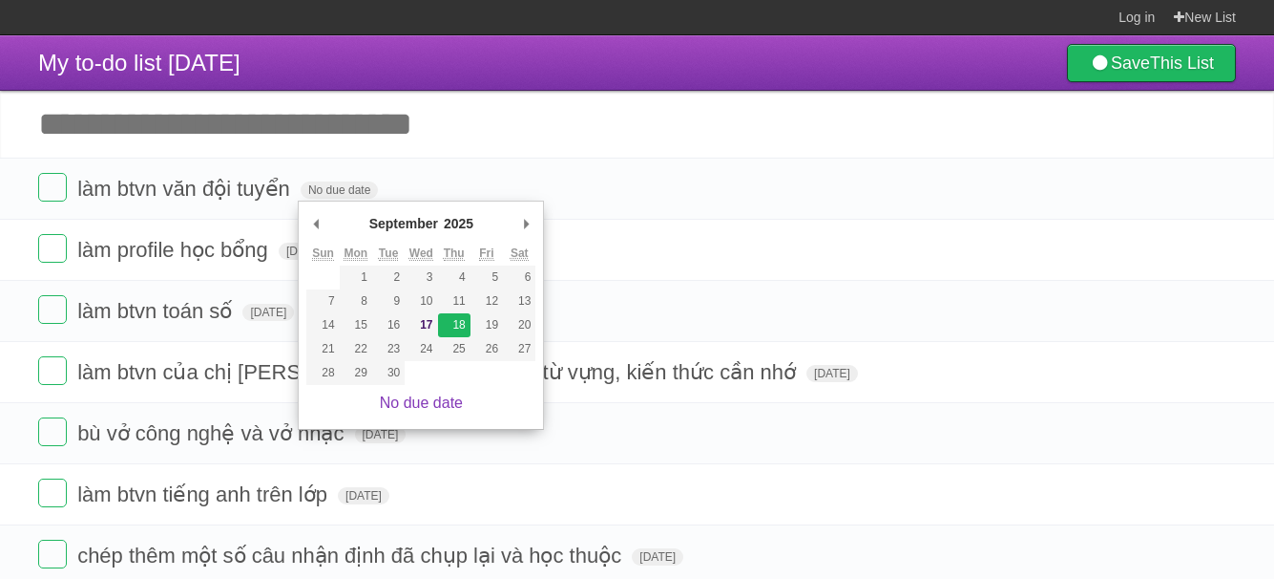
type span "[DATE]"
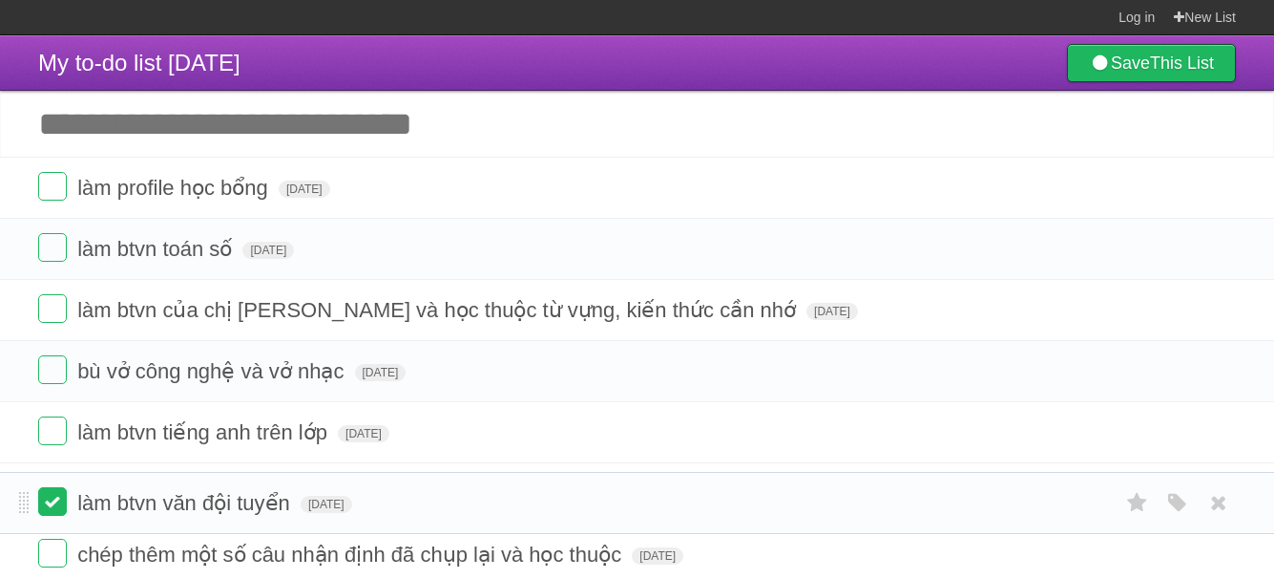
drag, startPoint x: 23, startPoint y: 186, endPoint x: 38, endPoint y: 492, distance: 305.9
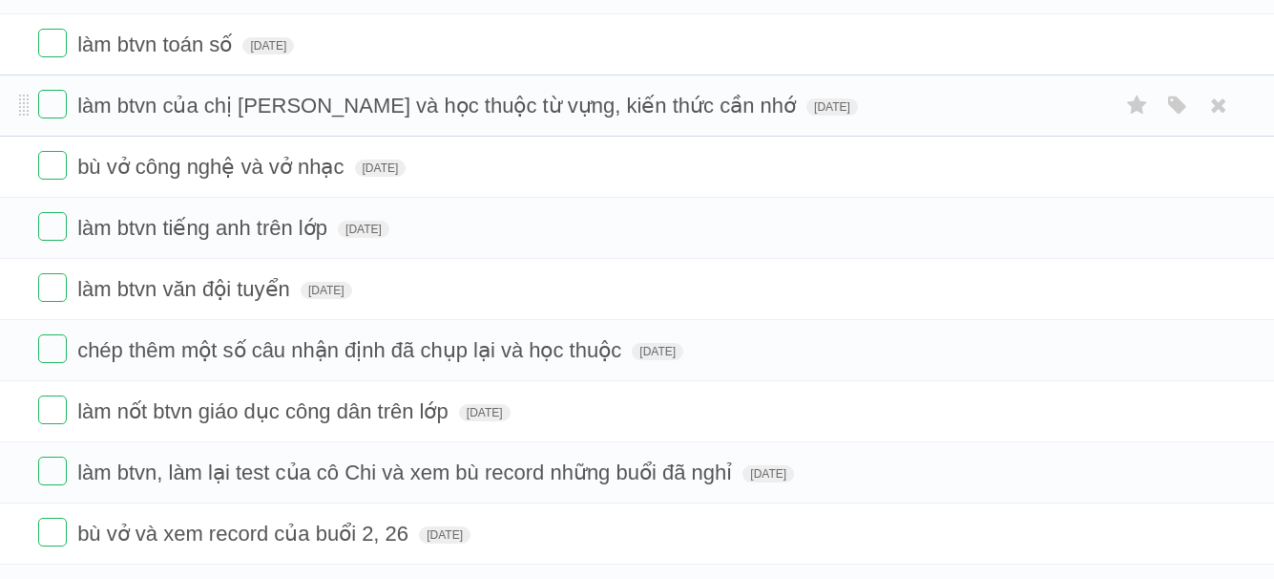
scroll to position [209, 0]
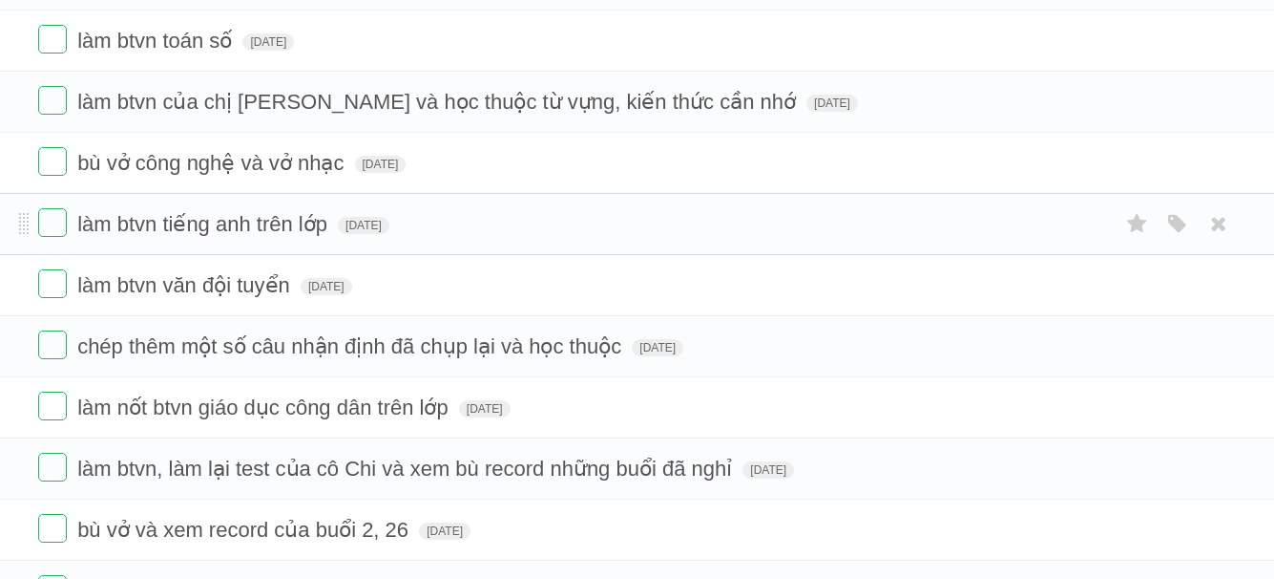
click at [386, 238] on form "làm btvn tiếng anh trên lớp [DATE] White Red Blue Green Purple Orange" at bounding box center [637, 224] width 1198 height 32
click at [390, 238] on form "làm btvn tiếng anh trên lớp [DATE] White Red Blue Green Purple Orange" at bounding box center [637, 224] width 1198 height 32
click at [389, 231] on span "[DATE]" at bounding box center [364, 225] width 52 height 17
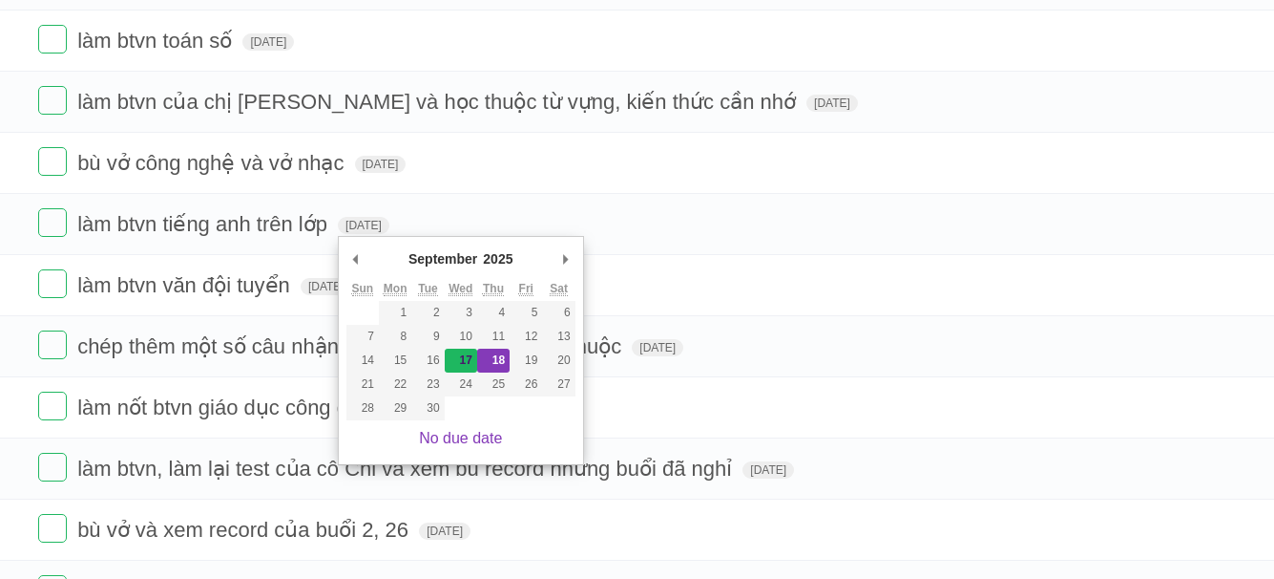
type span "[DATE]"
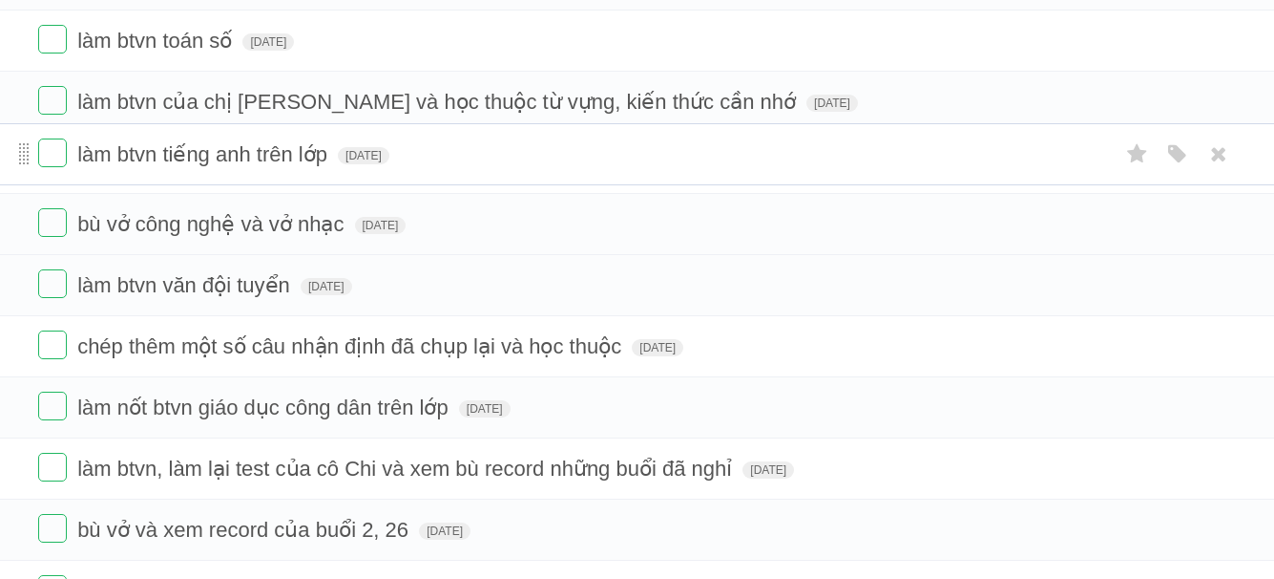
drag, startPoint x: 26, startPoint y: 229, endPoint x: 26, endPoint y: 158, distance: 71.6
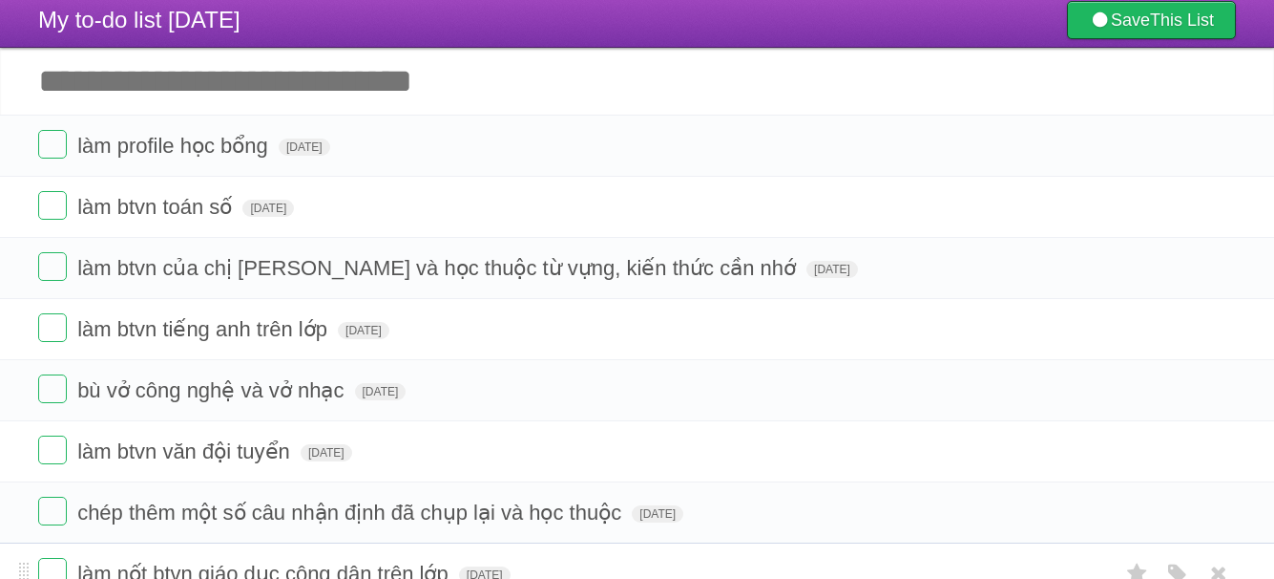
scroll to position [42, 0]
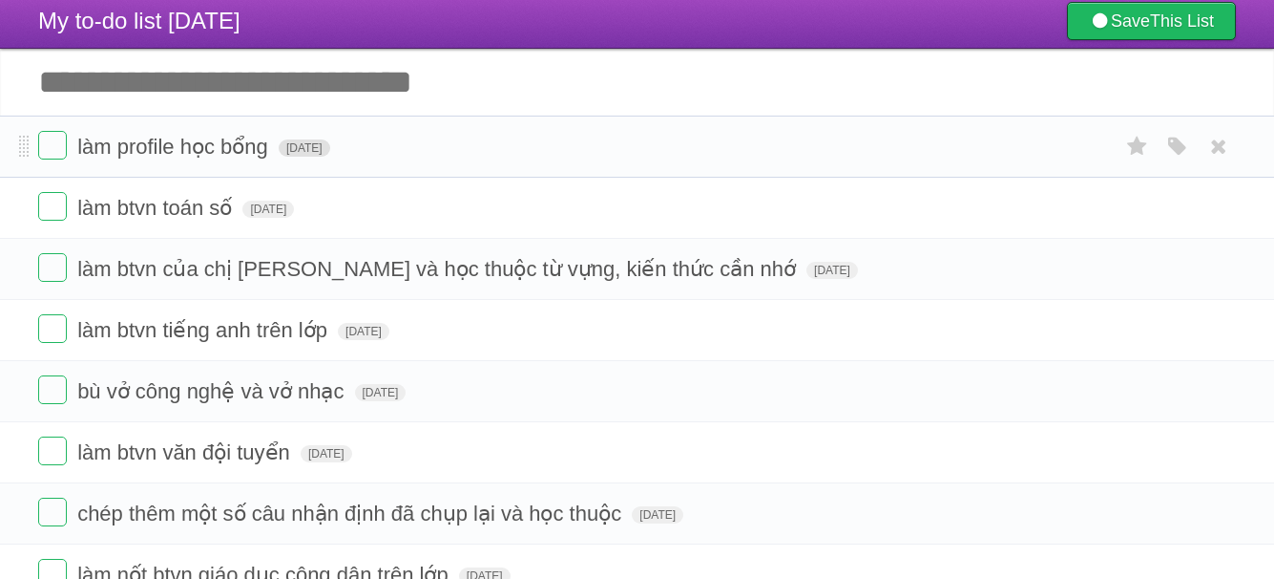
click at [330, 146] on span "[DATE]" at bounding box center [305, 147] width 52 height 17
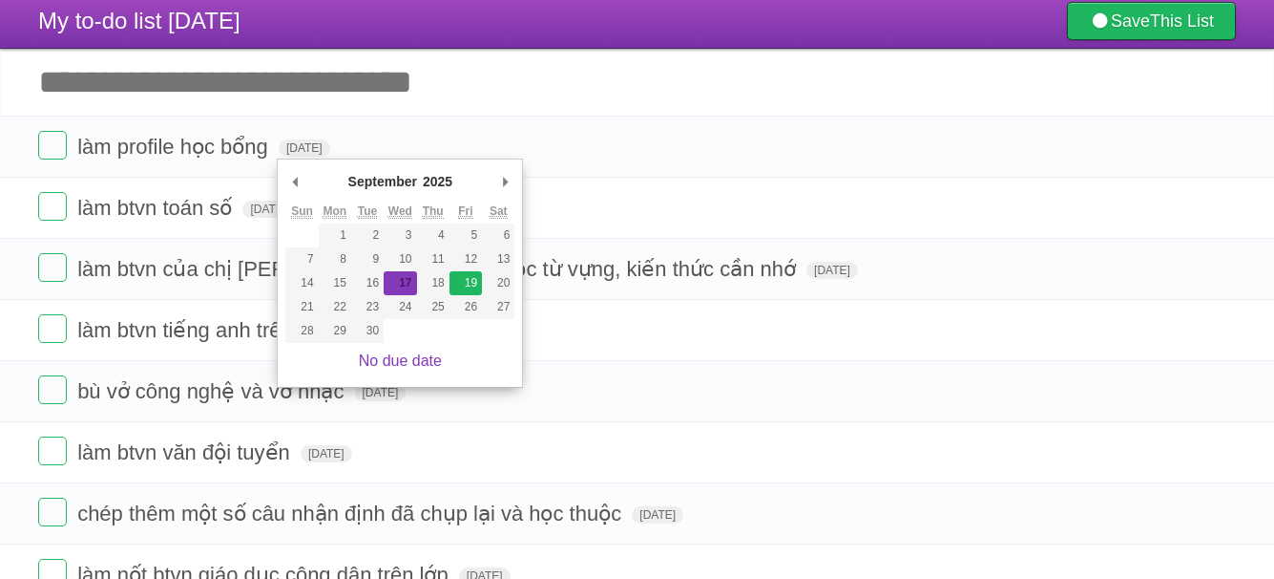
type span "[DATE]"
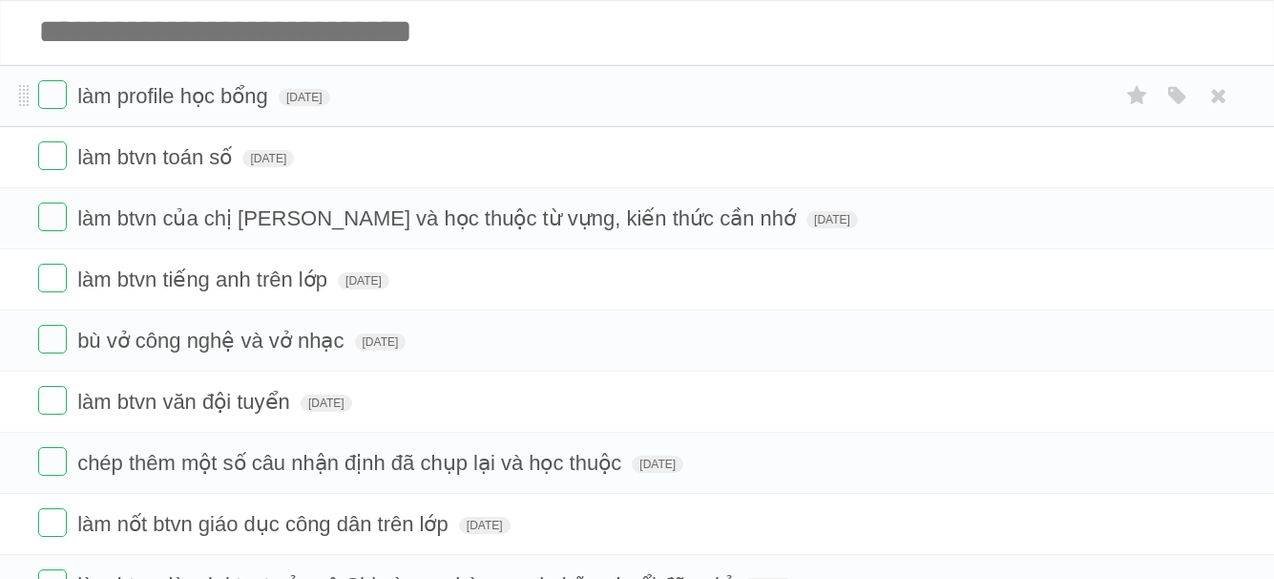
scroll to position [94, 0]
